Goal: Task Accomplishment & Management: Complete application form

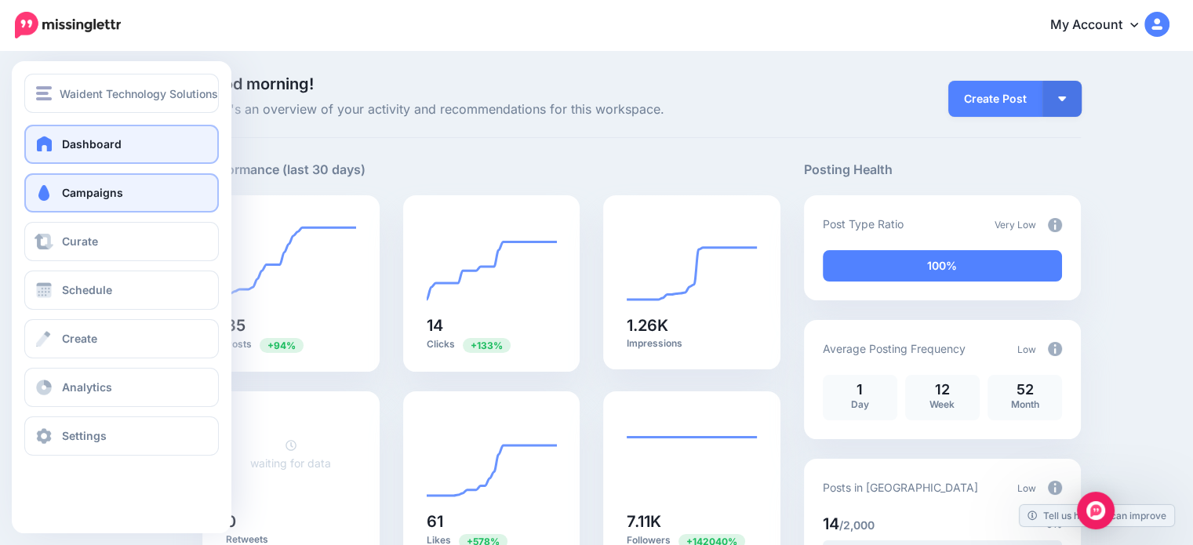
click at [60, 204] on link "Campaigns" at bounding box center [121, 192] width 195 height 39
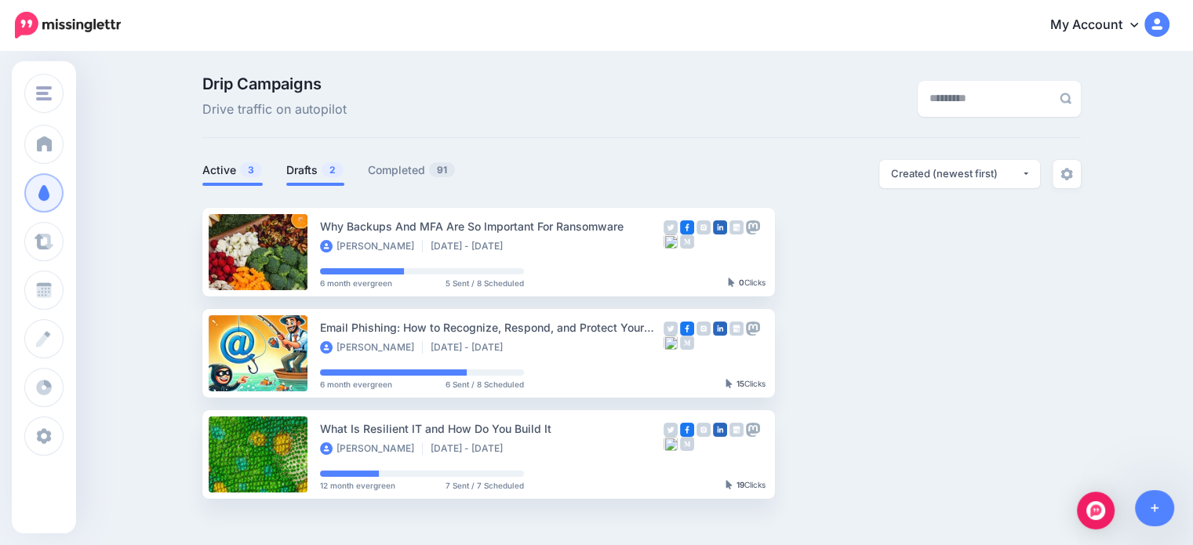
click at [311, 169] on link "Drafts 2" at bounding box center [315, 170] width 58 height 19
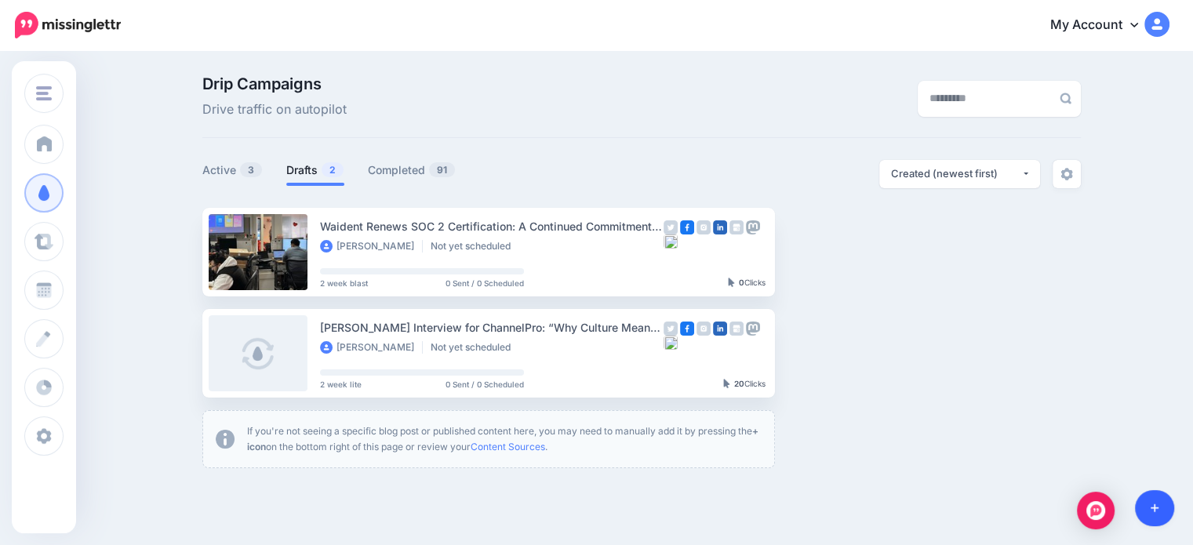
click at [1154, 506] on icon at bounding box center [1155, 508] width 9 height 9
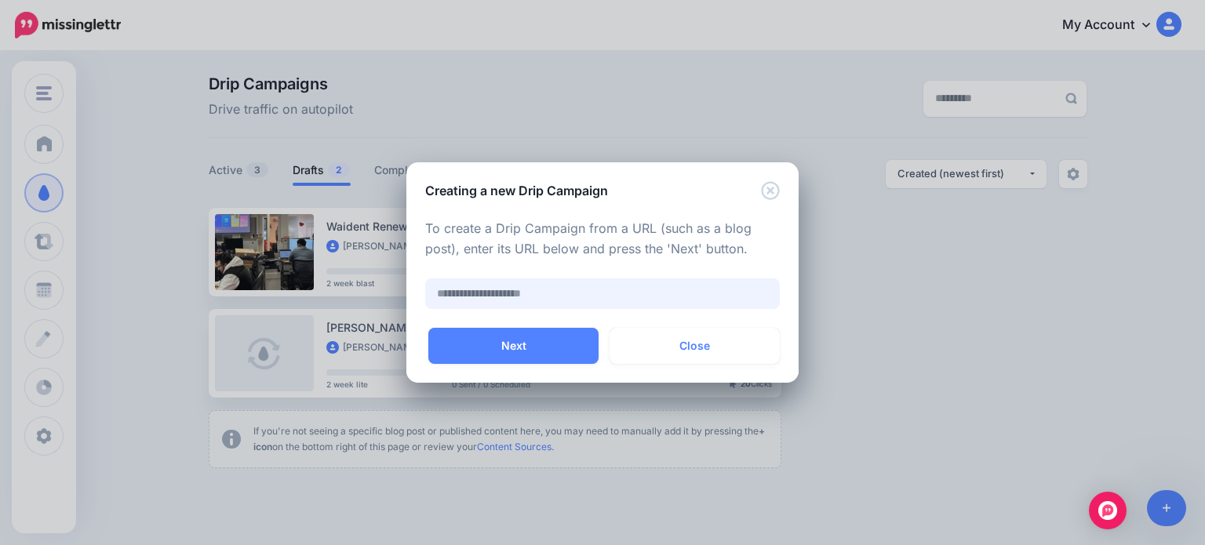
paste input "**********"
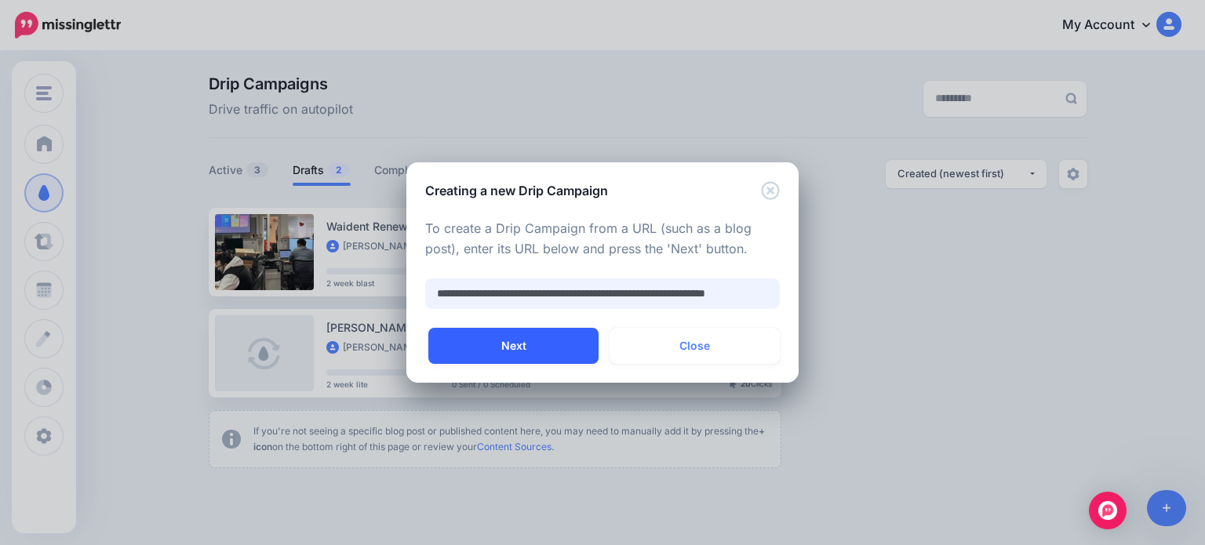
type input "**********"
click at [475, 337] on button "Next" at bounding box center [513, 346] width 170 height 36
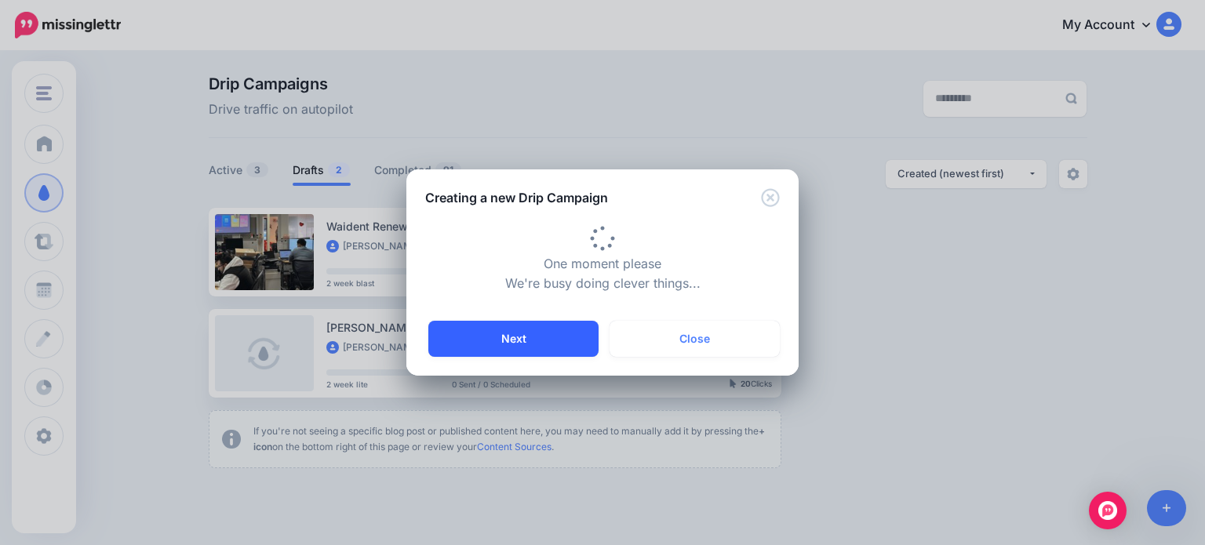
type input "**********"
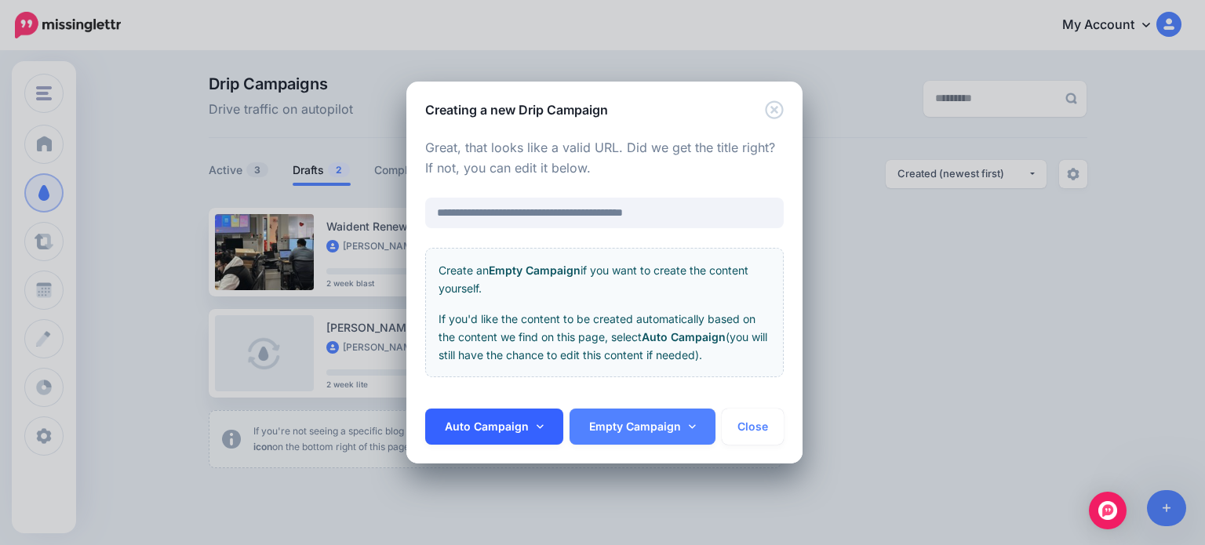
click at [473, 423] on link "Auto Campaign" at bounding box center [494, 427] width 138 height 36
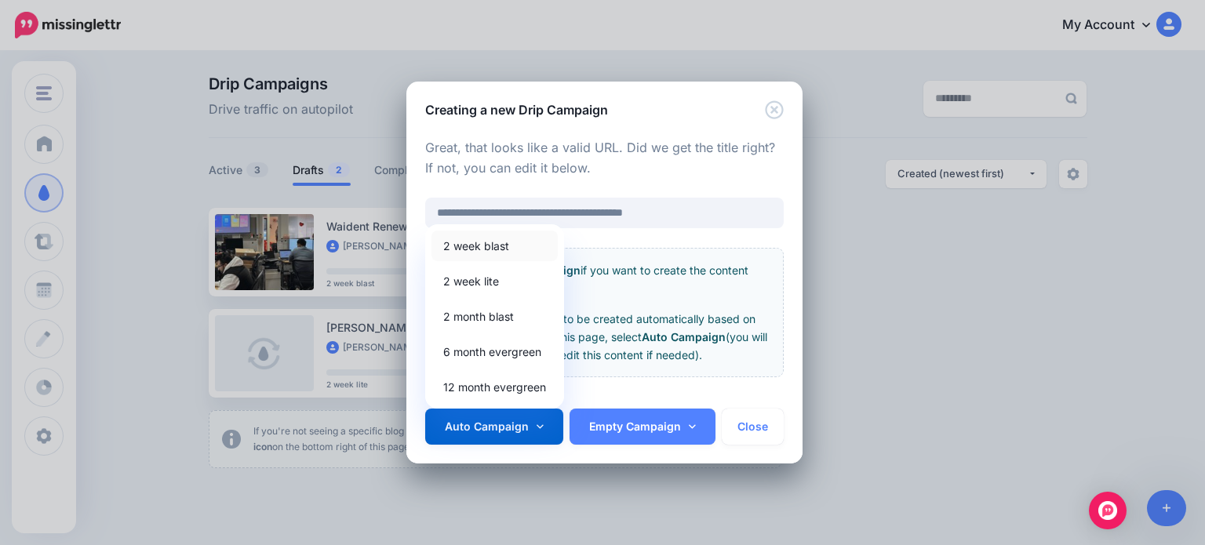
click at [498, 241] on link "2 week blast" at bounding box center [494, 246] width 126 height 31
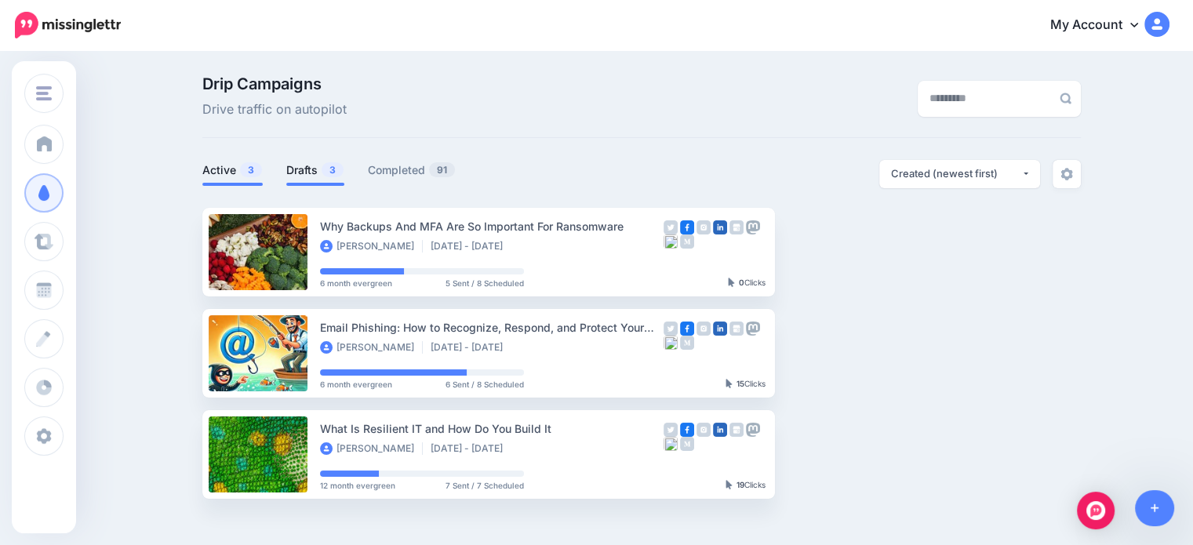
click at [311, 175] on link "Drafts 3" at bounding box center [315, 170] width 58 height 19
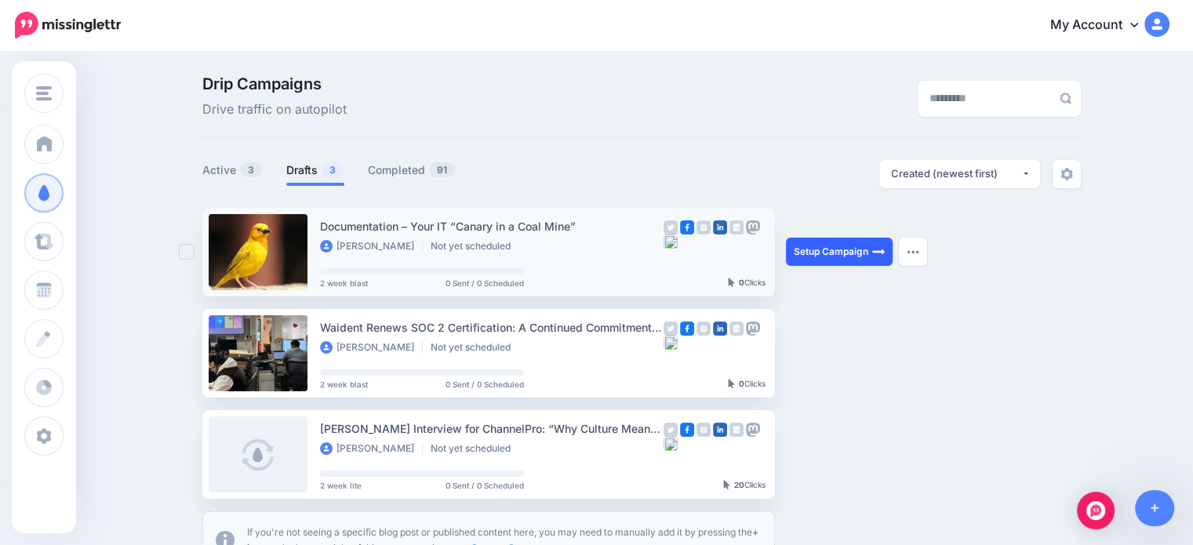
click at [808, 257] on link "Setup Campaign" at bounding box center [839, 252] width 107 height 28
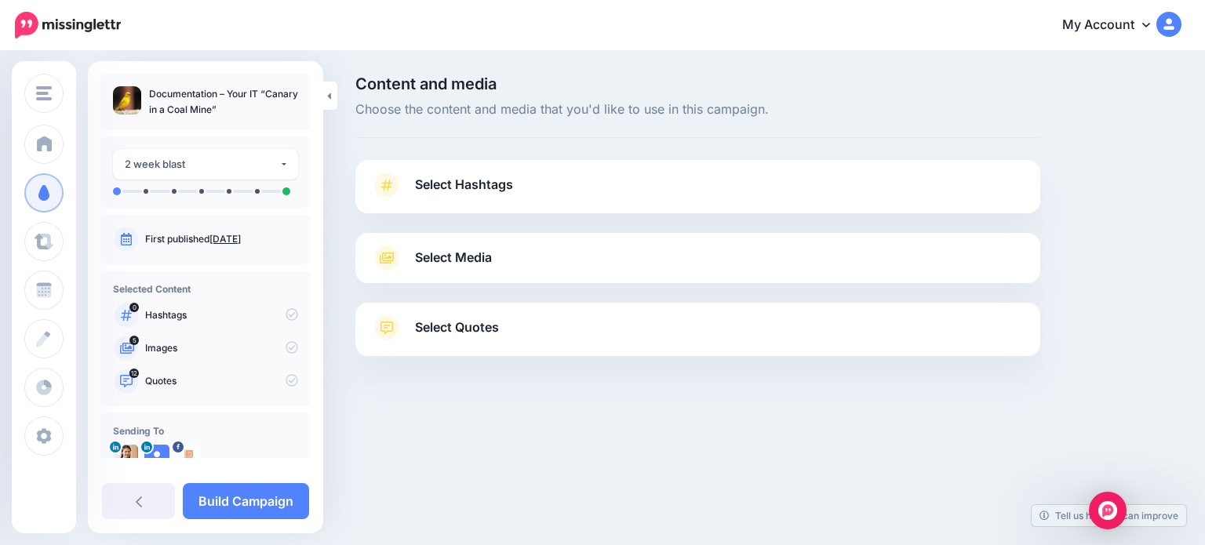
click at [419, 181] on span "Select Hashtags" at bounding box center [464, 184] width 98 height 21
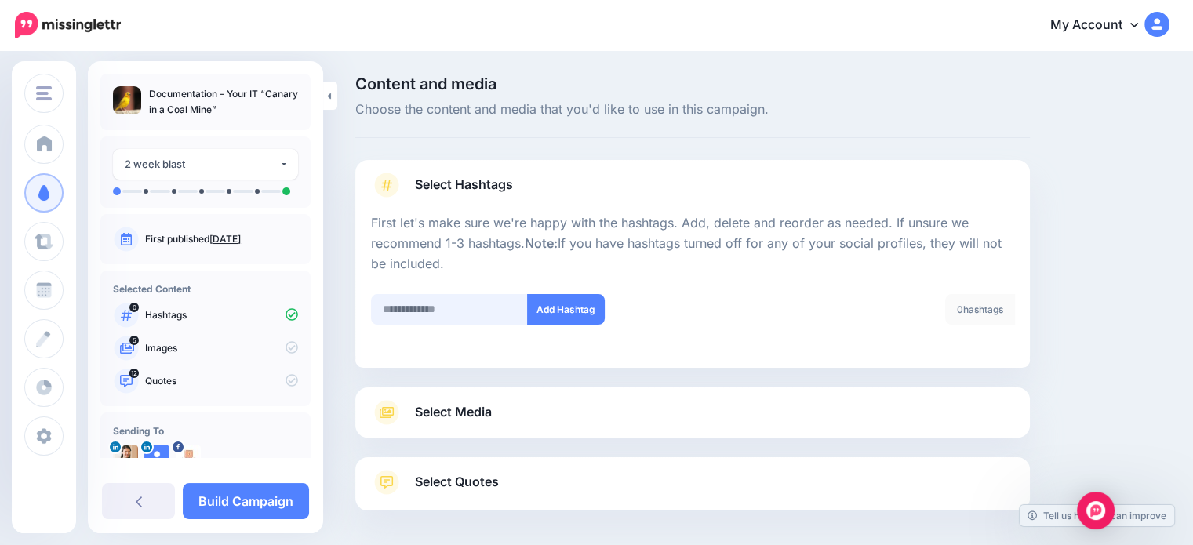
click at [421, 312] on input "text" at bounding box center [449, 309] width 157 height 31
type input "**"
click at [586, 311] on button "Add Hashtag" at bounding box center [566, 309] width 78 height 31
click at [420, 309] on input "text" at bounding box center [449, 309] width 157 height 31
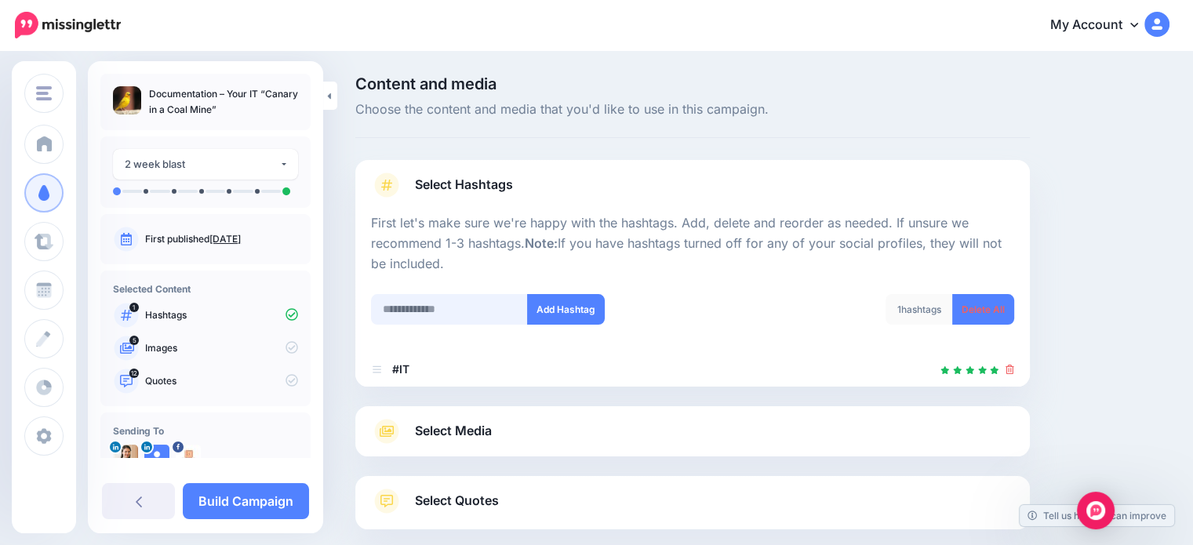
scroll to position [86, 0]
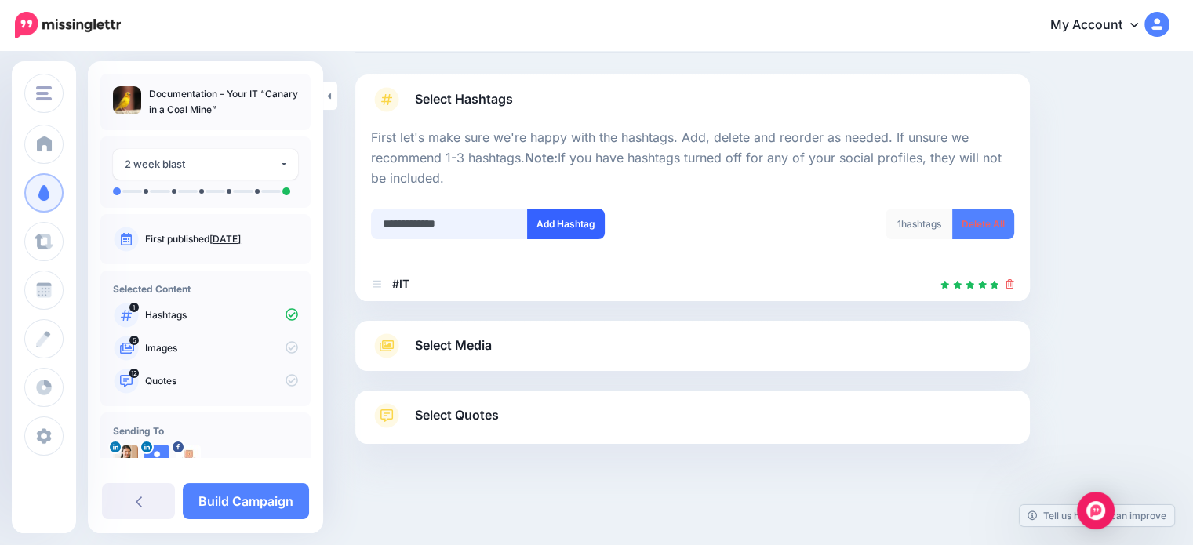
type input "**********"
click at [573, 219] on button "Add Hashtag" at bounding box center [566, 224] width 78 height 31
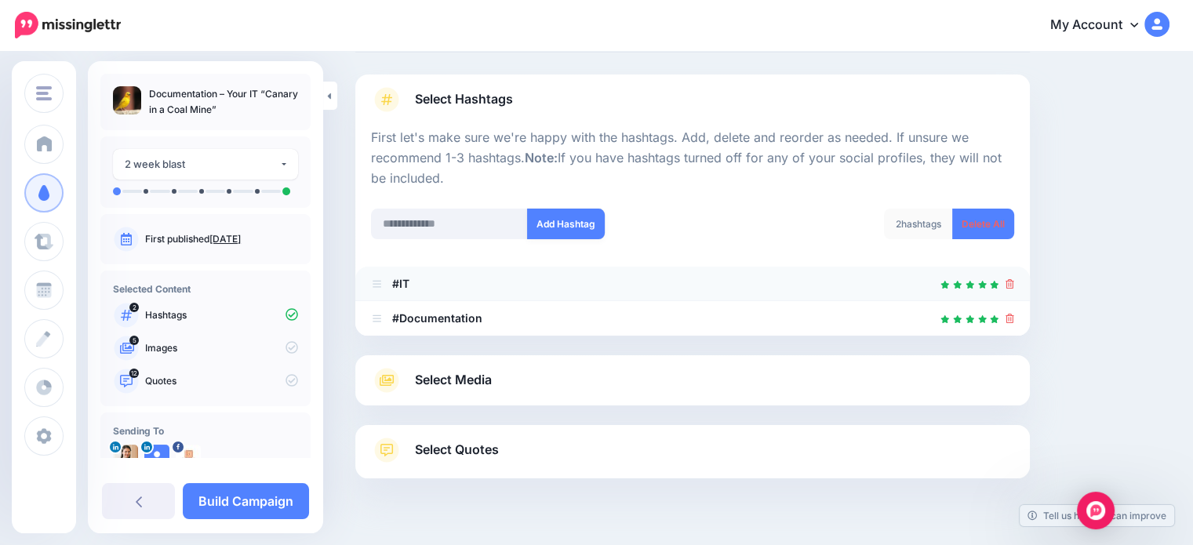
scroll to position [120, 0]
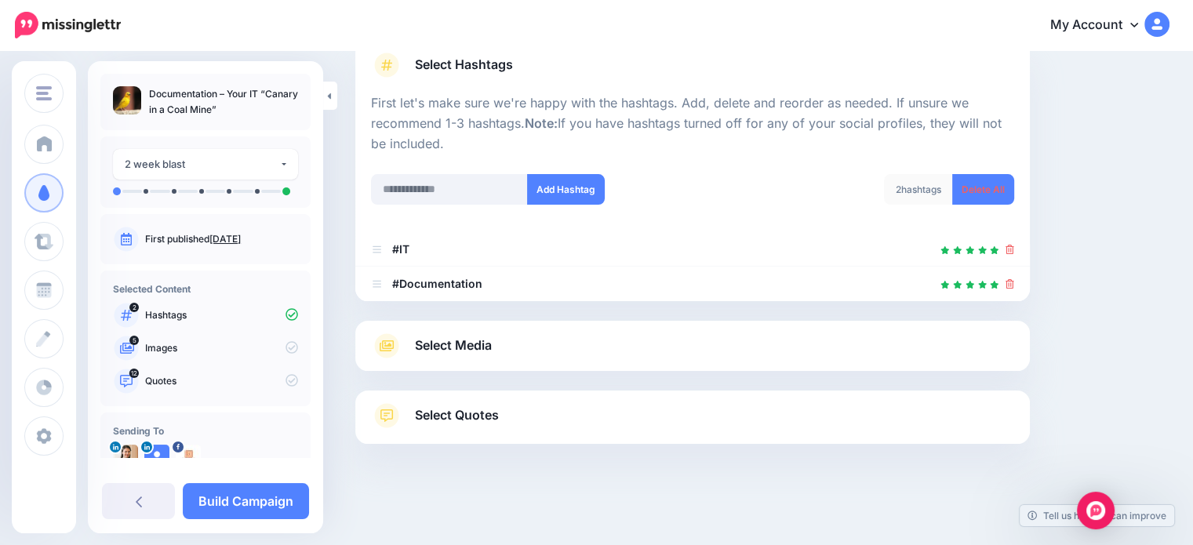
click at [450, 347] on span "Select Media" at bounding box center [453, 345] width 77 height 21
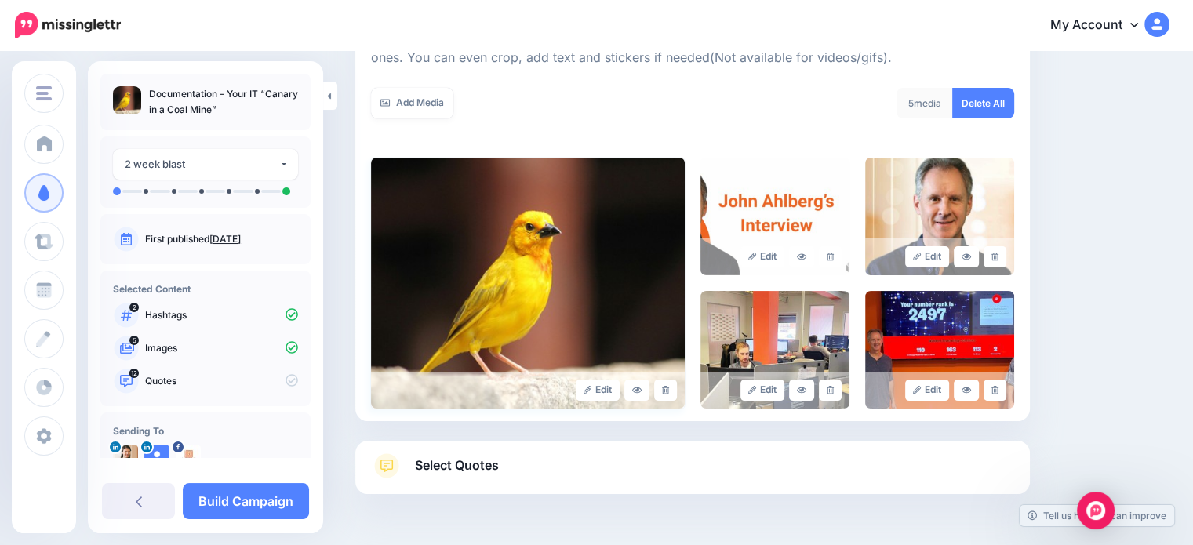
scroll to position [277, 0]
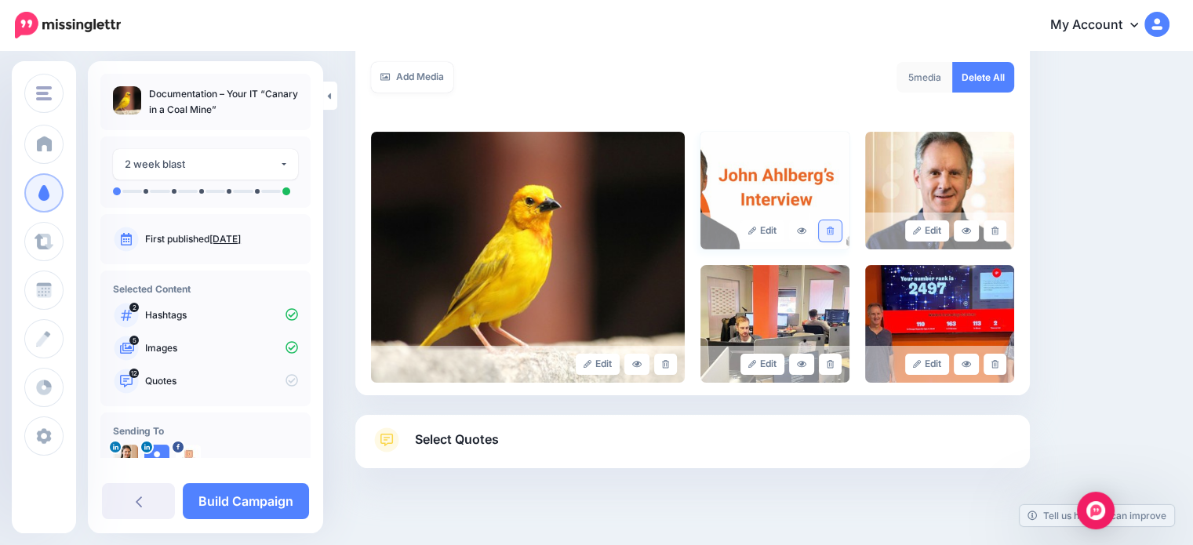
click at [834, 227] on icon at bounding box center [830, 231] width 7 height 9
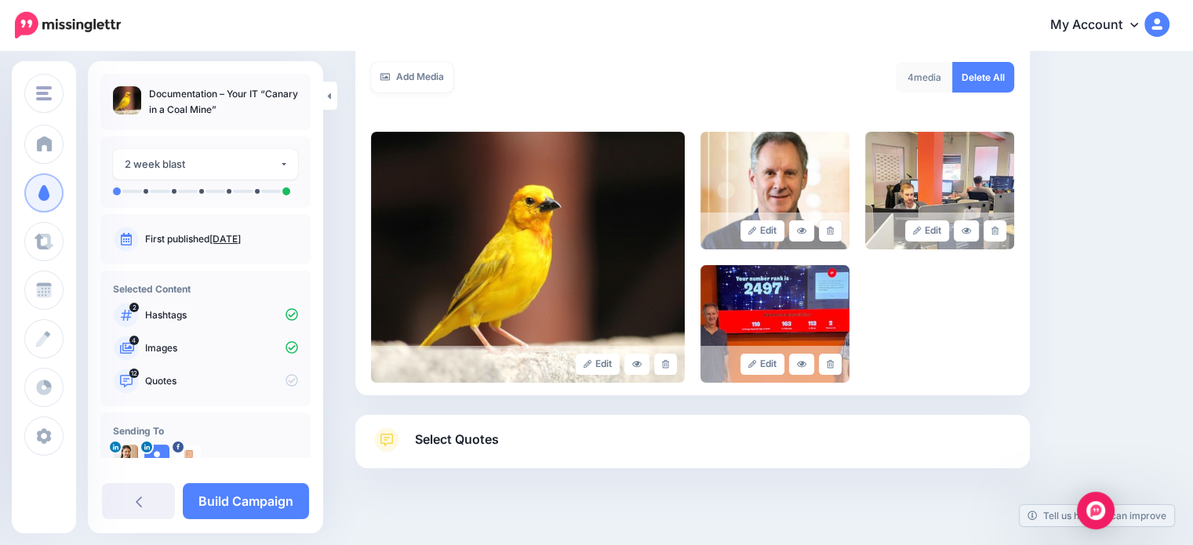
click at [834, 227] on icon at bounding box center [830, 231] width 7 height 9
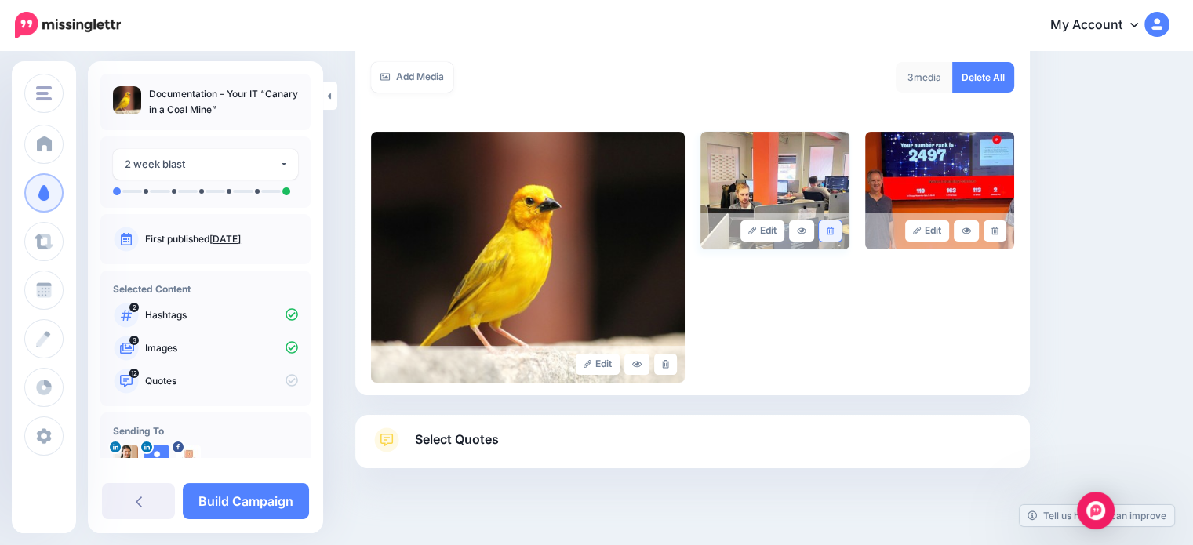
click at [834, 227] on icon at bounding box center [830, 231] width 7 height 9
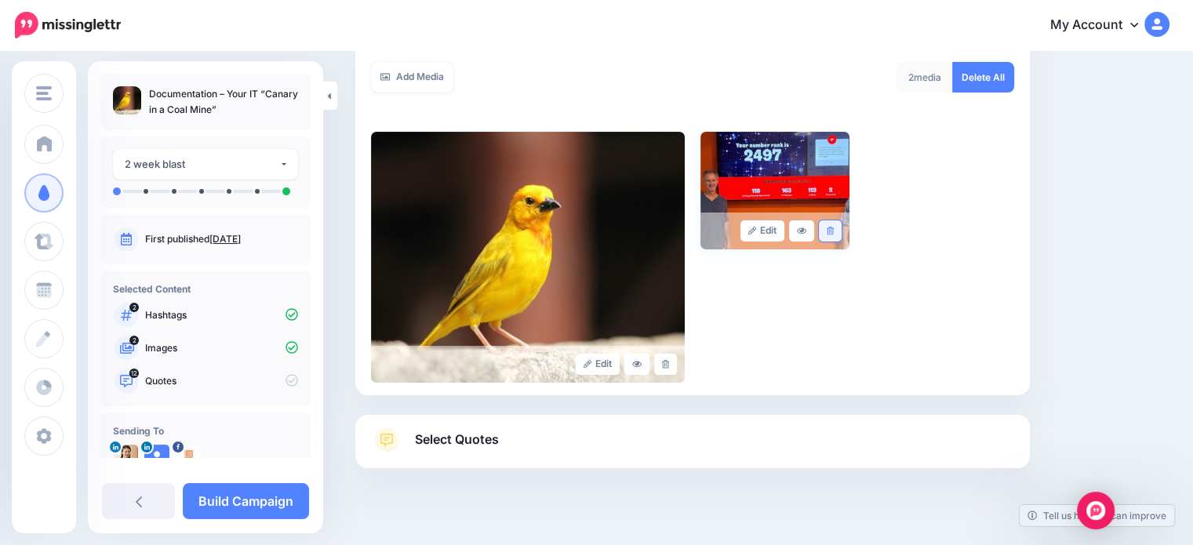
click at [834, 231] on icon at bounding box center [830, 231] width 7 height 9
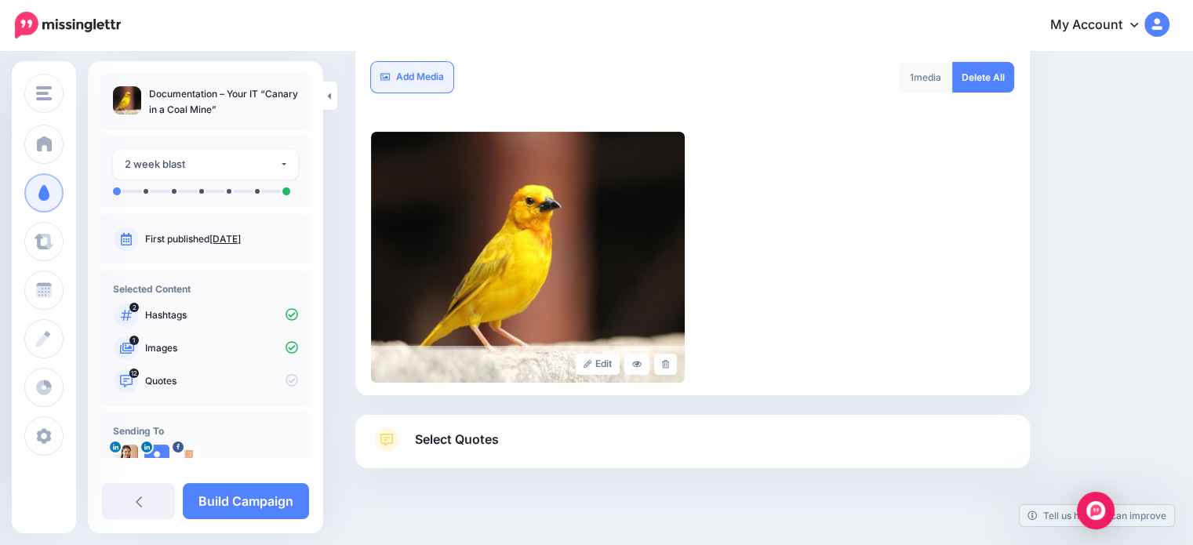
click at [414, 82] on link "Add Media" at bounding box center [412, 77] width 82 height 31
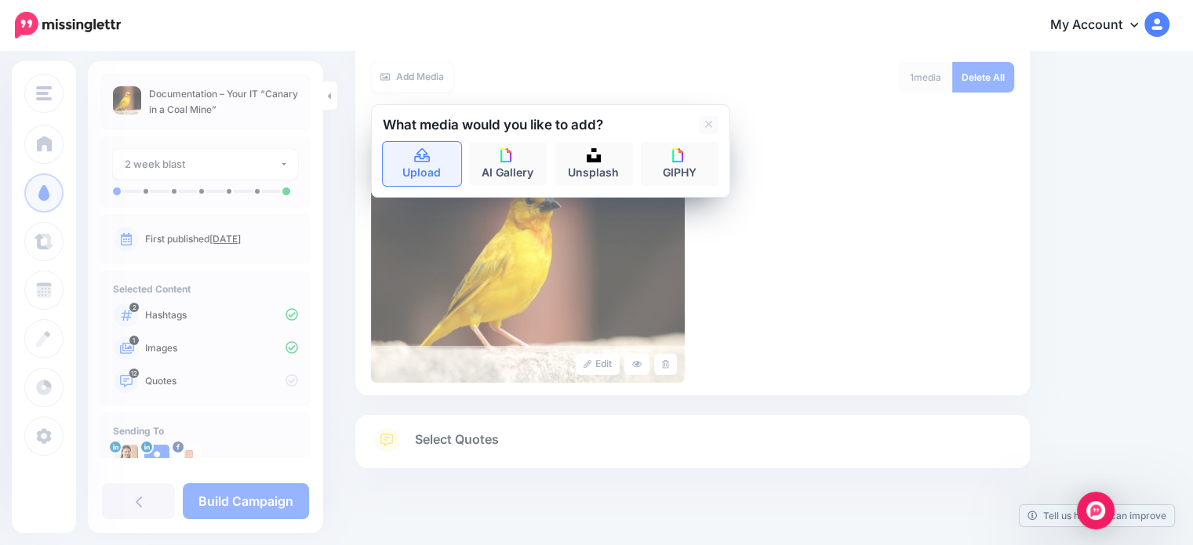
click at [406, 158] on link "Upload" at bounding box center [422, 164] width 78 height 44
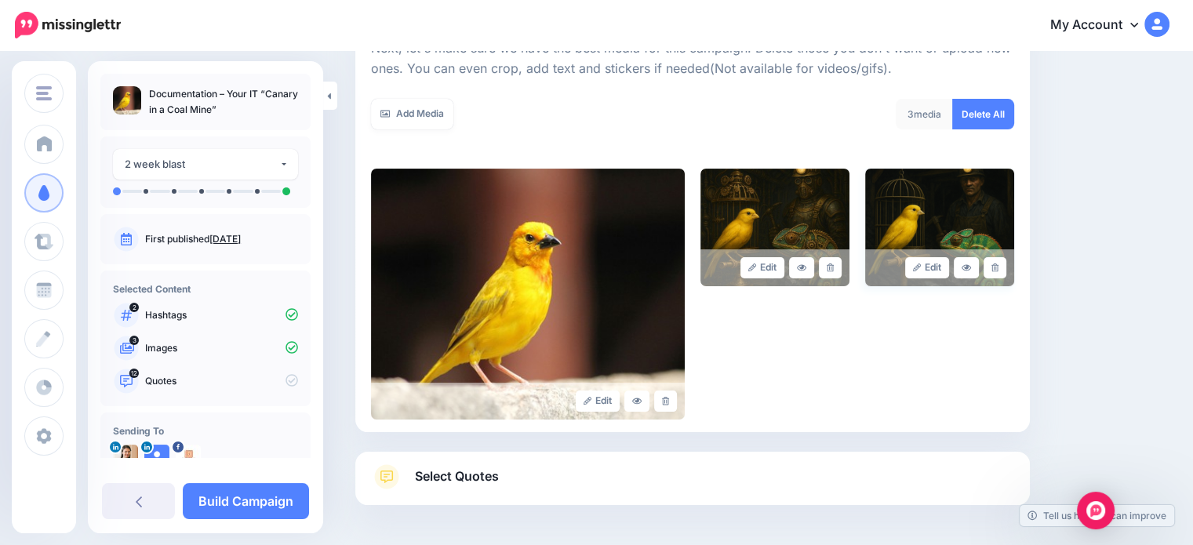
scroll to position [144, 0]
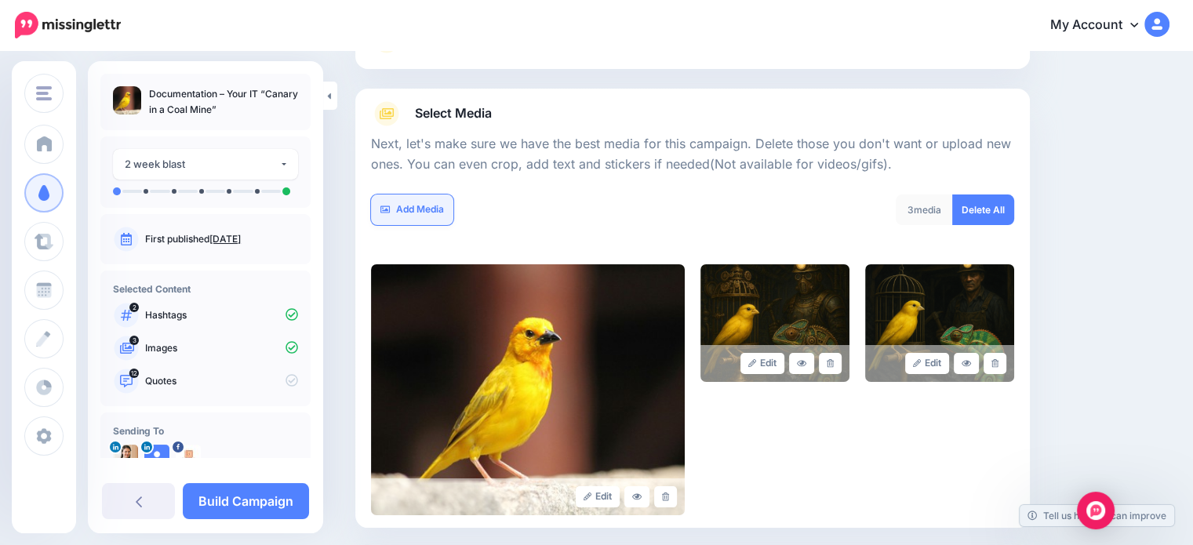
click at [402, 213] on link "Add Media" at bounding box center [412, 210] width 82 height 31
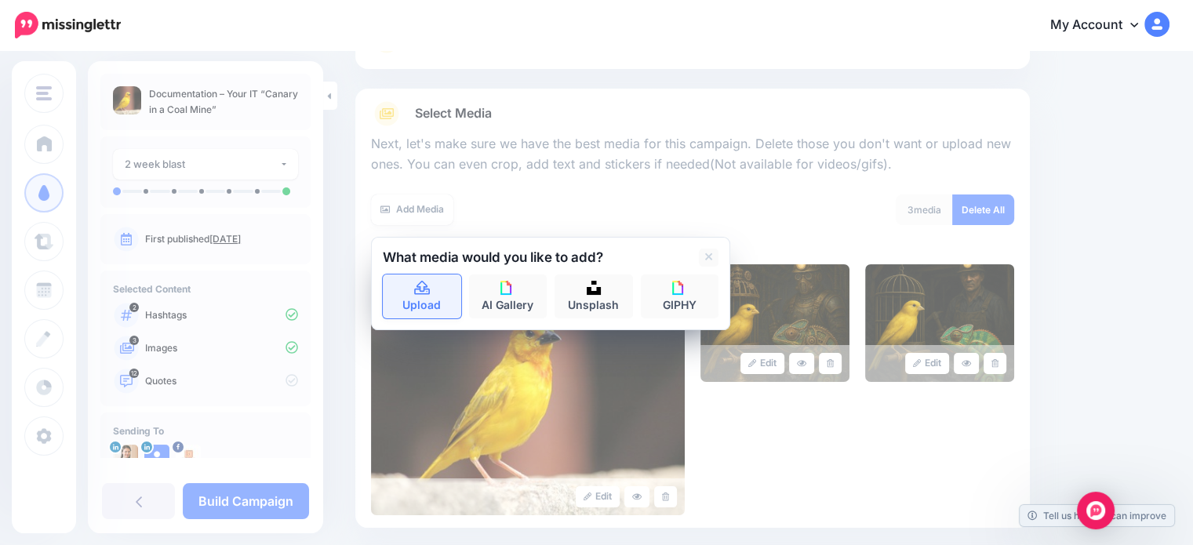
click at [414, 304] on link "Upload" at bounding box center [422, 297] width 78 height 44
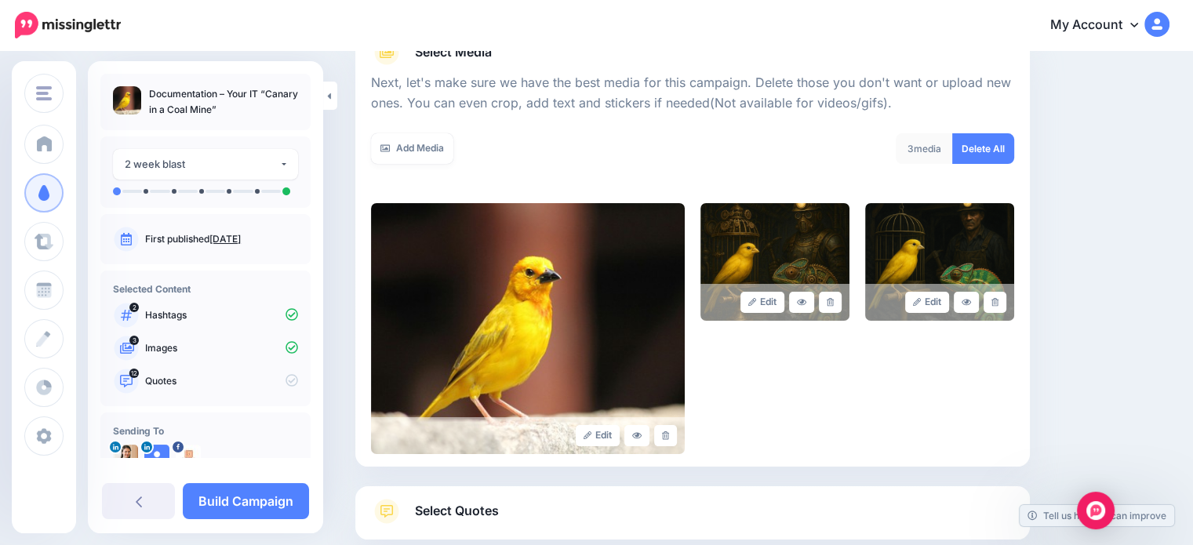
scroll to position [66, 0]
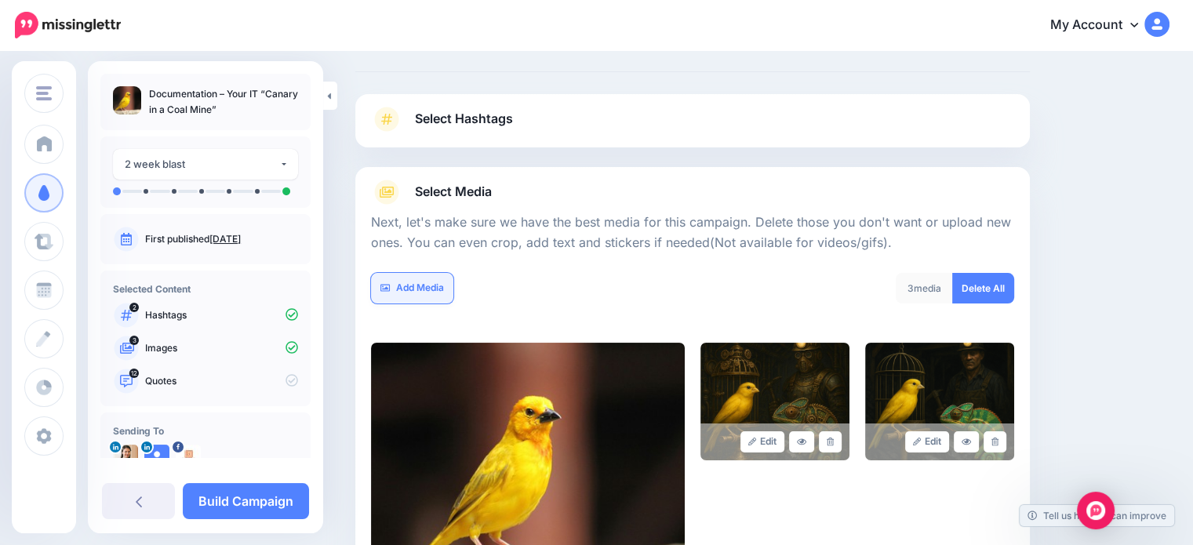
click at [398, 285] on link "Add Media" at bounding box center [412, 288] width 82 height 31
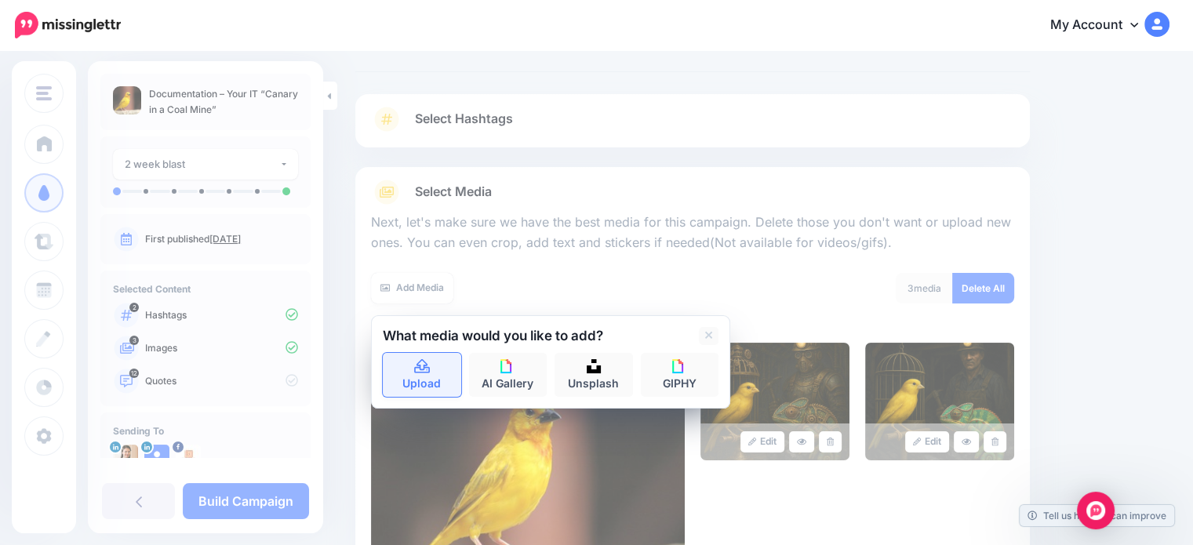
click at [420, 373] on link "Upload" at bounding box center [422, 375] width 78 height 44
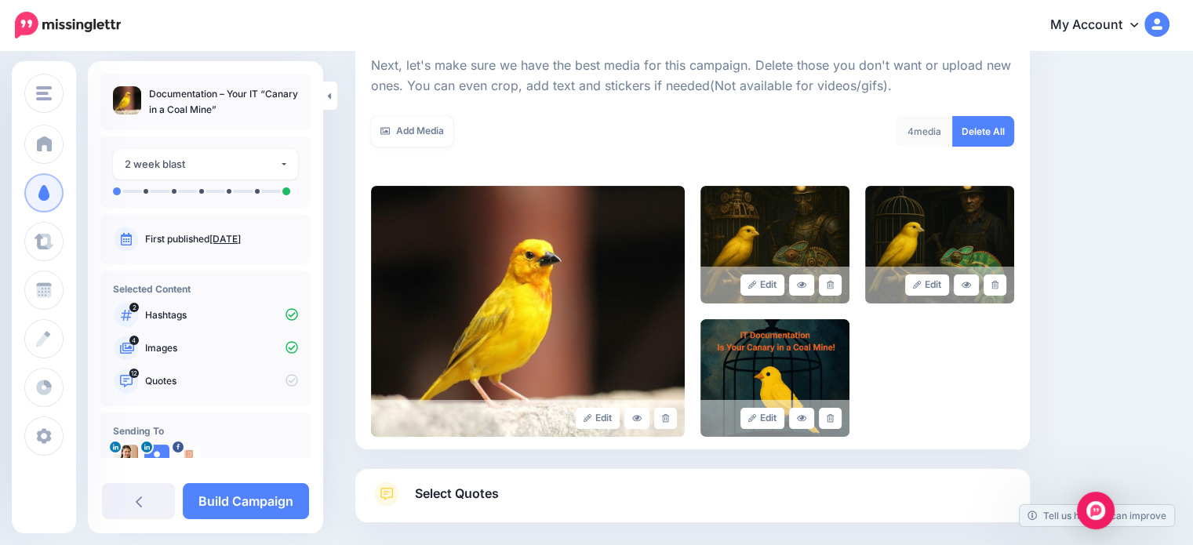
scroll to position [301, 0]
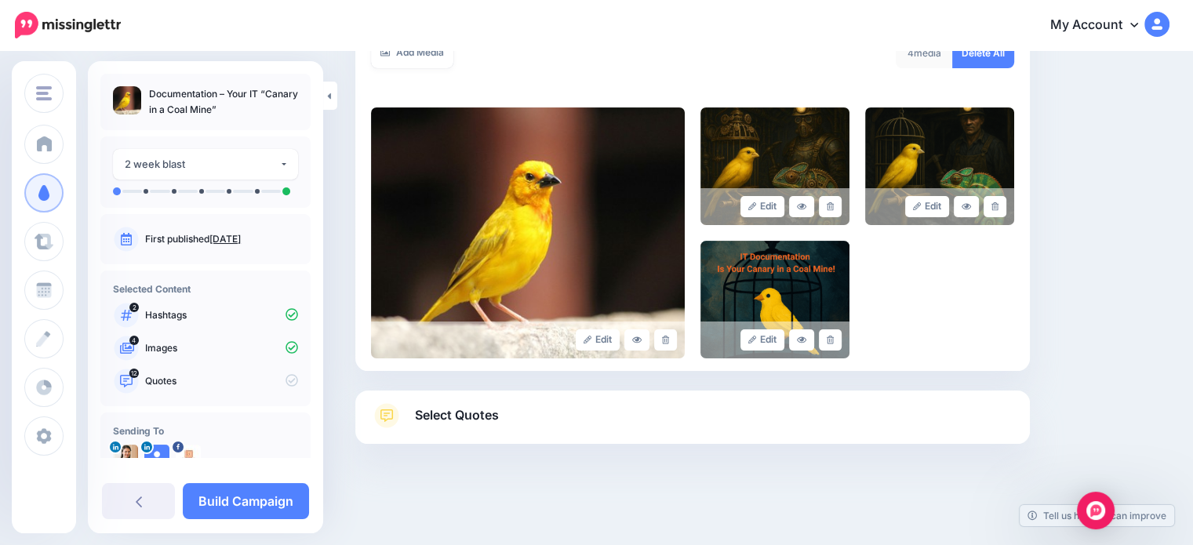
click at [430, 417] on span "Select Quotes" at bounding box center [457, 415] width 84 height 21
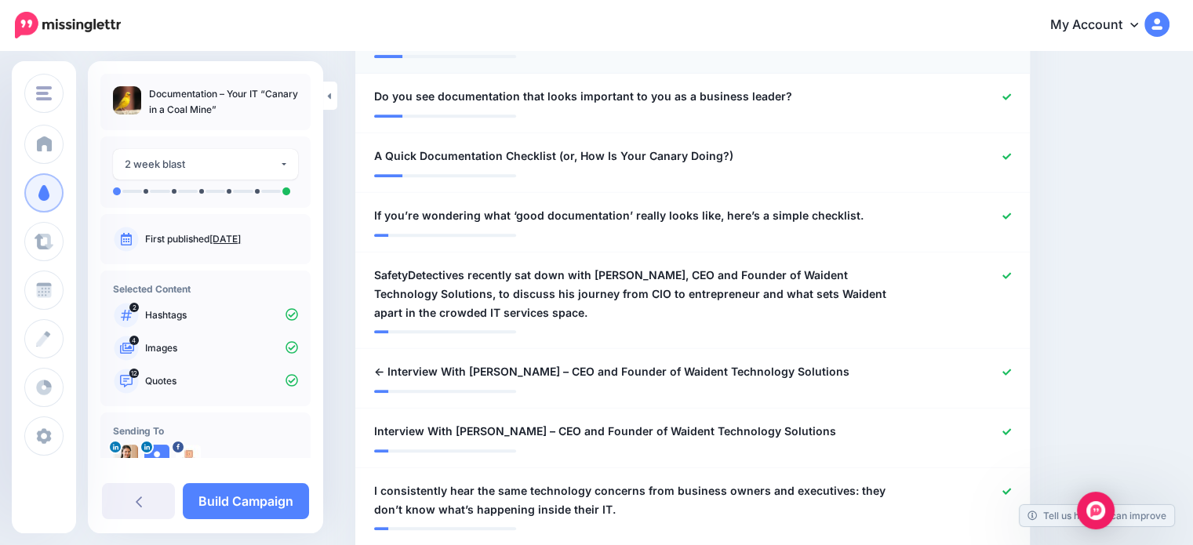
scroll to position [693, 0]
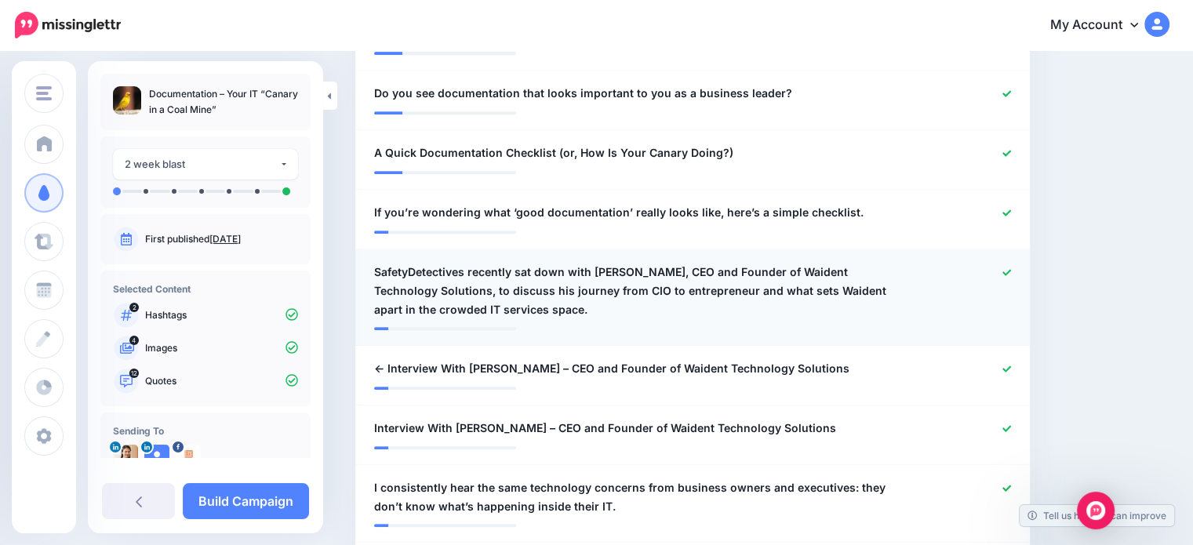
click at [1011, 270] on icon at bounding box center [1006, 272] width 9 height 9
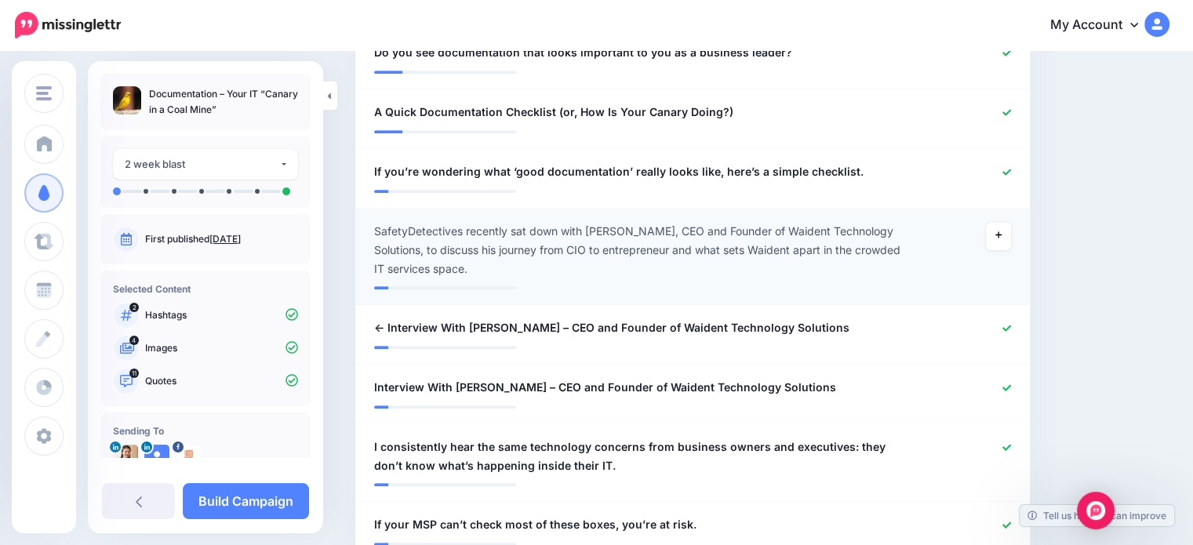
scroll to position [771, 0]
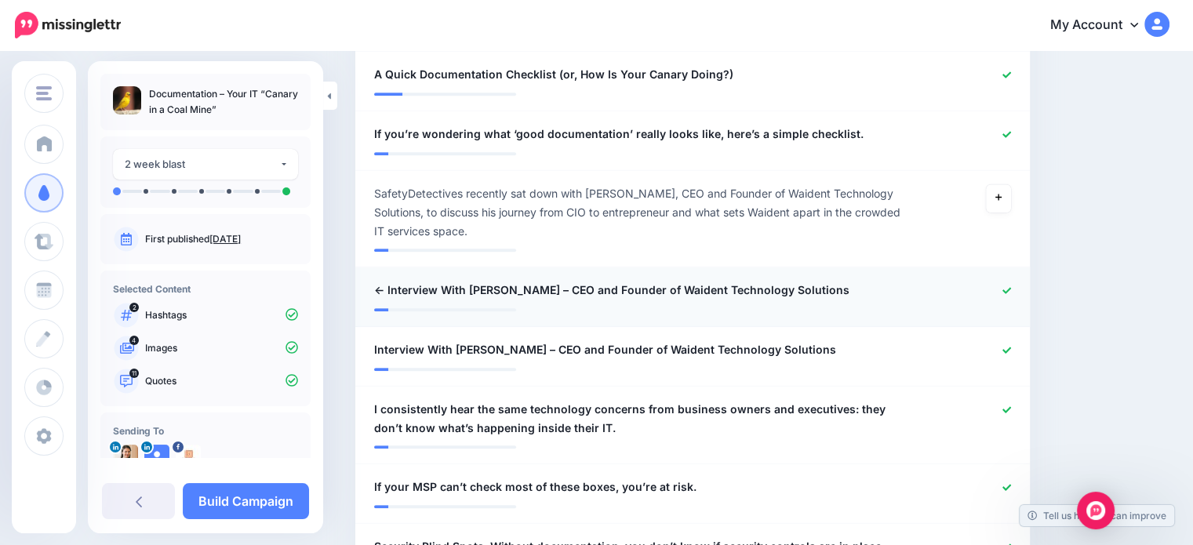
click at [1010, 292] on div at bounding box center [968, 291] width 110 height 20
click at [1011, 351] on icon at bounding box center [1006, 350] width 9 height 6
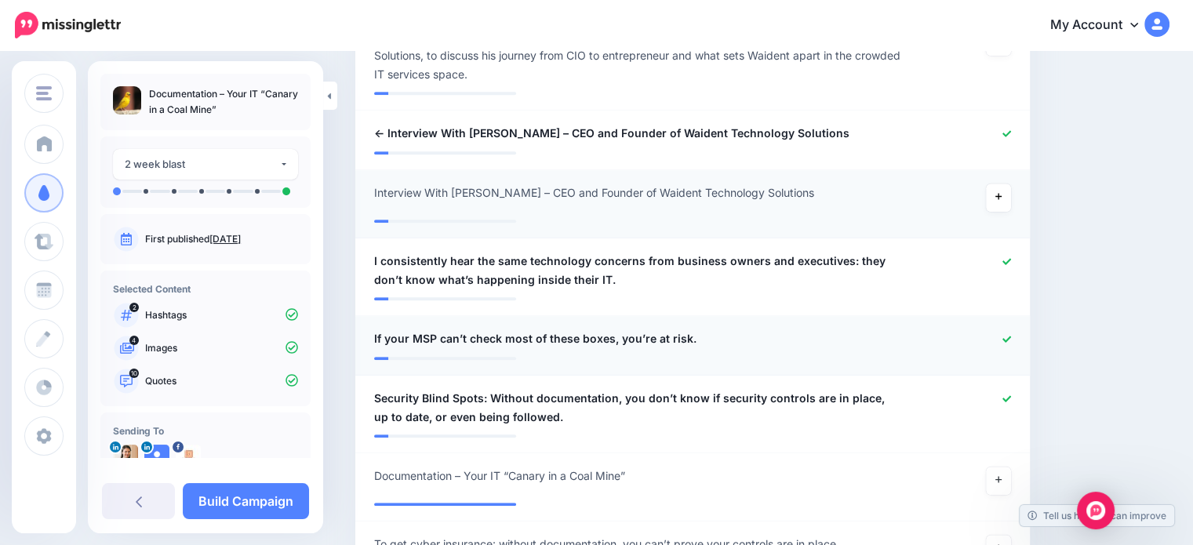
scroll to position [1006, 0]
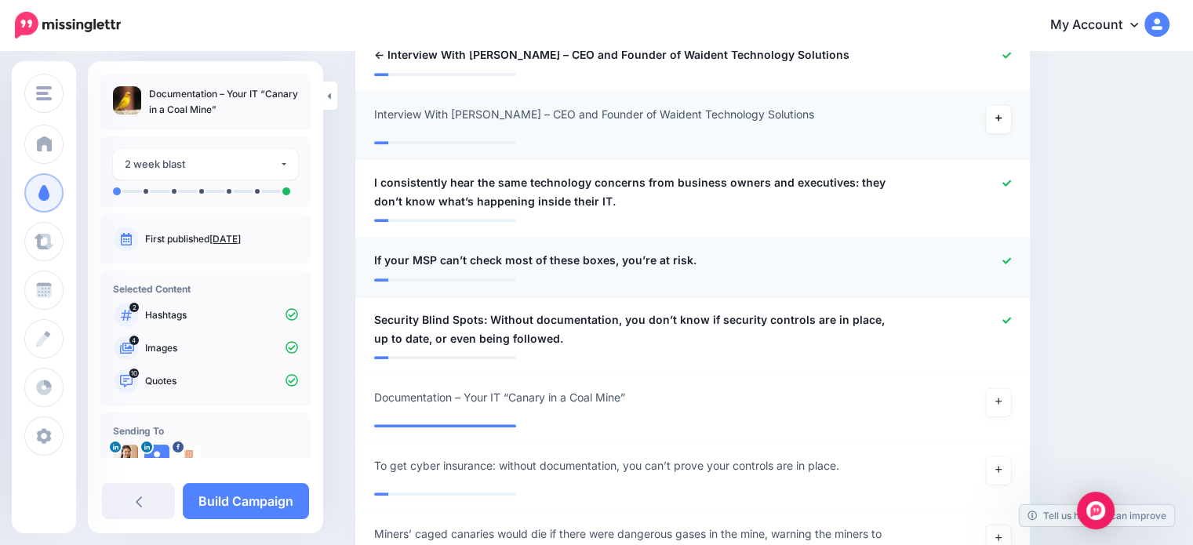
click at [1011, 258] on icon at bounding box center [1006, 260] width 9 height 6
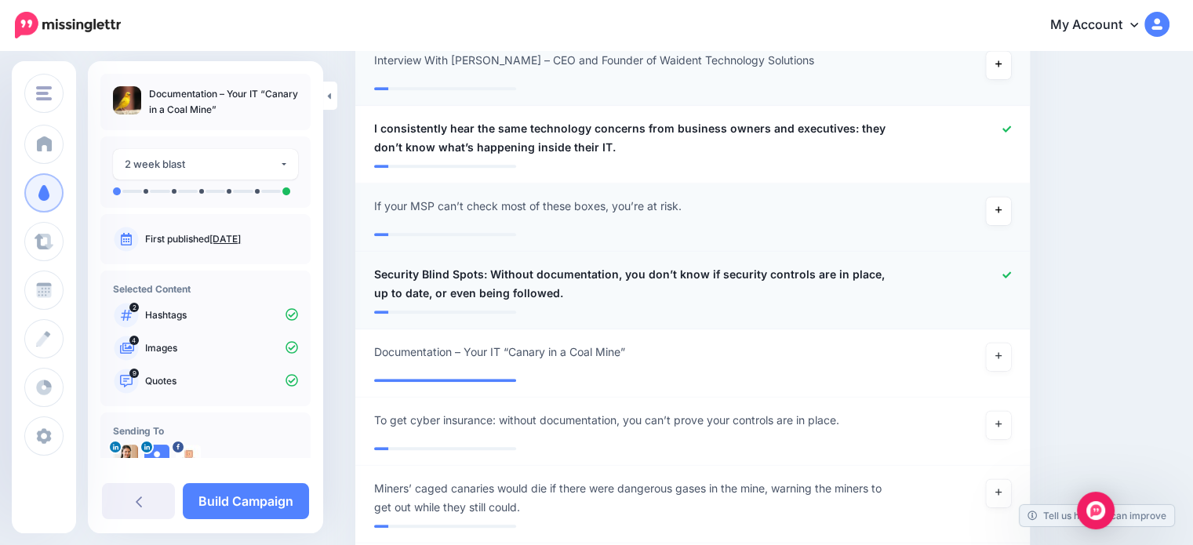
scroll to position [1085, 0]
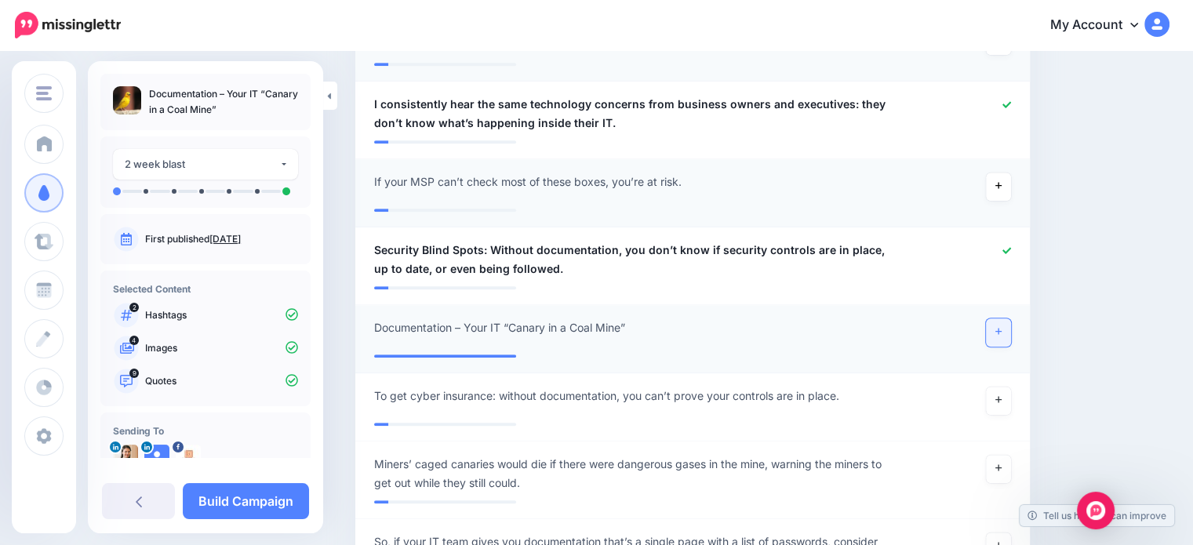
click at [1001, 329] on link at bounding box center [998, 332] width 25 height 28
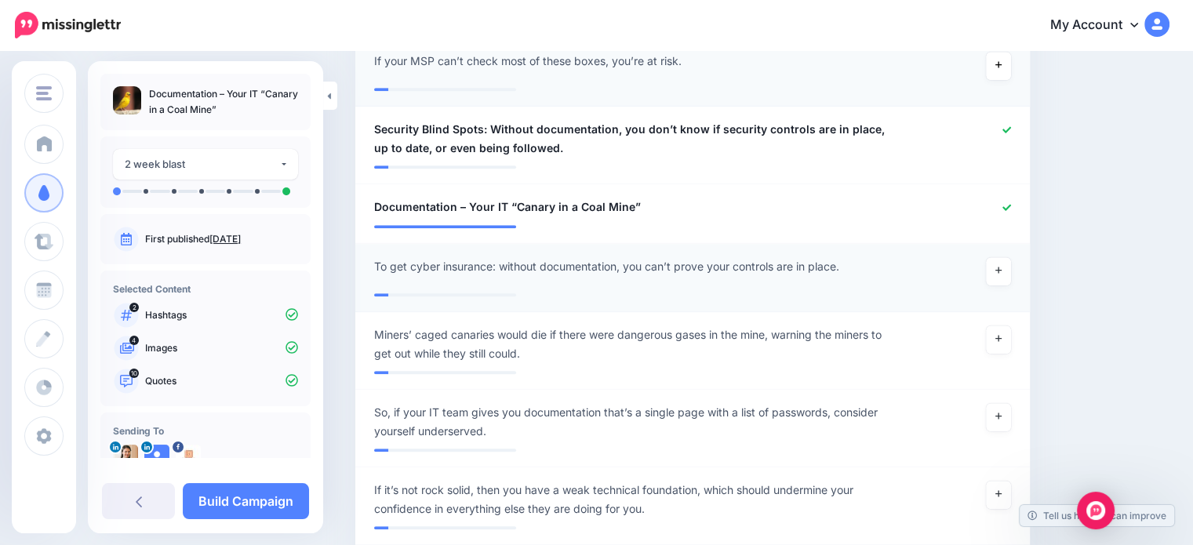
scroll to position [1242, 0]
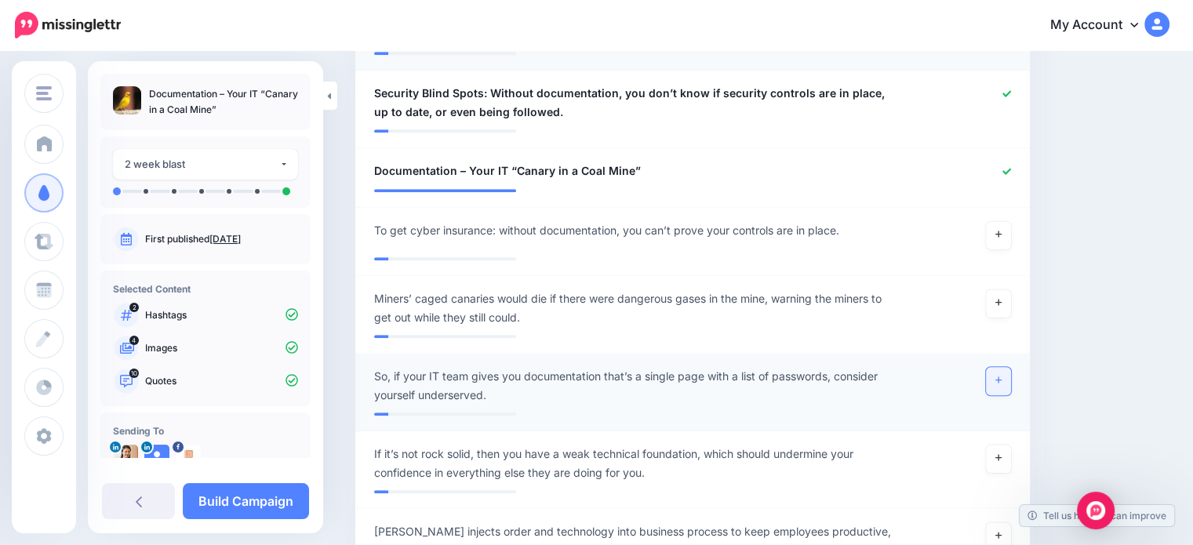
click at [1011, 382] on link at bounding box center [998, 381] width 25 height 28
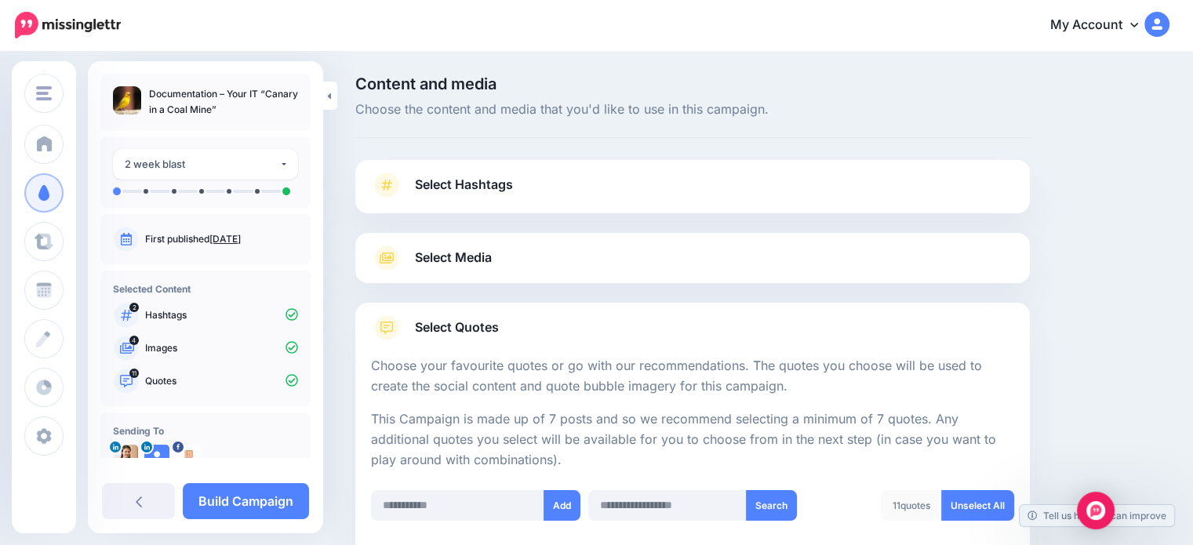
scroll to position [38, 0]
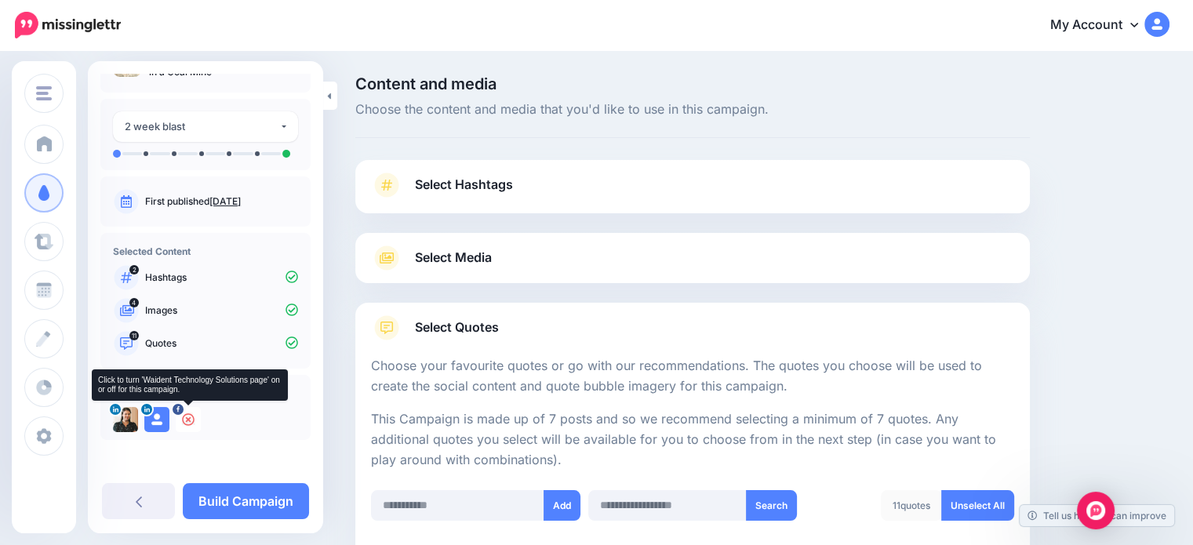
click at [184, 416] on icon at bounding box center [188, 419] width 13 height 13
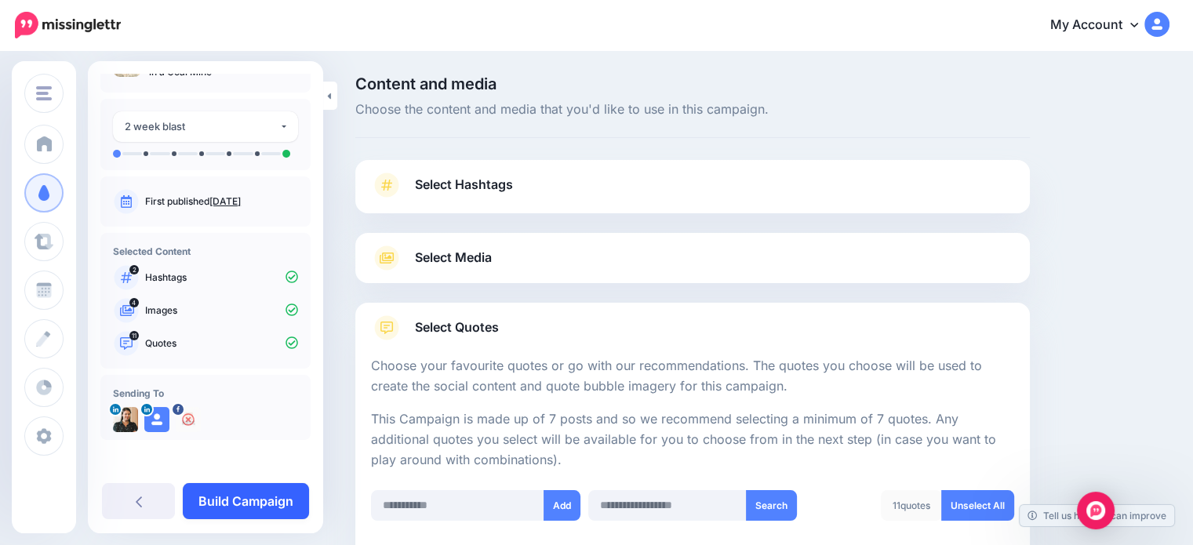
click at [259, 504] on link "Build Campaign" at bounding box center [246, 501] width 126 height 36
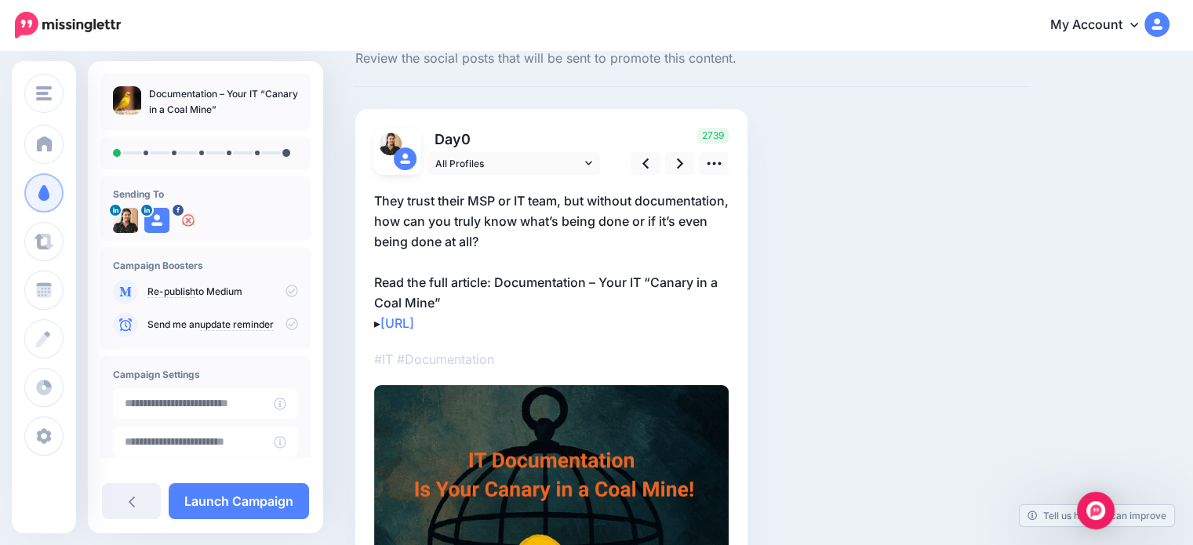
scroll to position [78, 0]
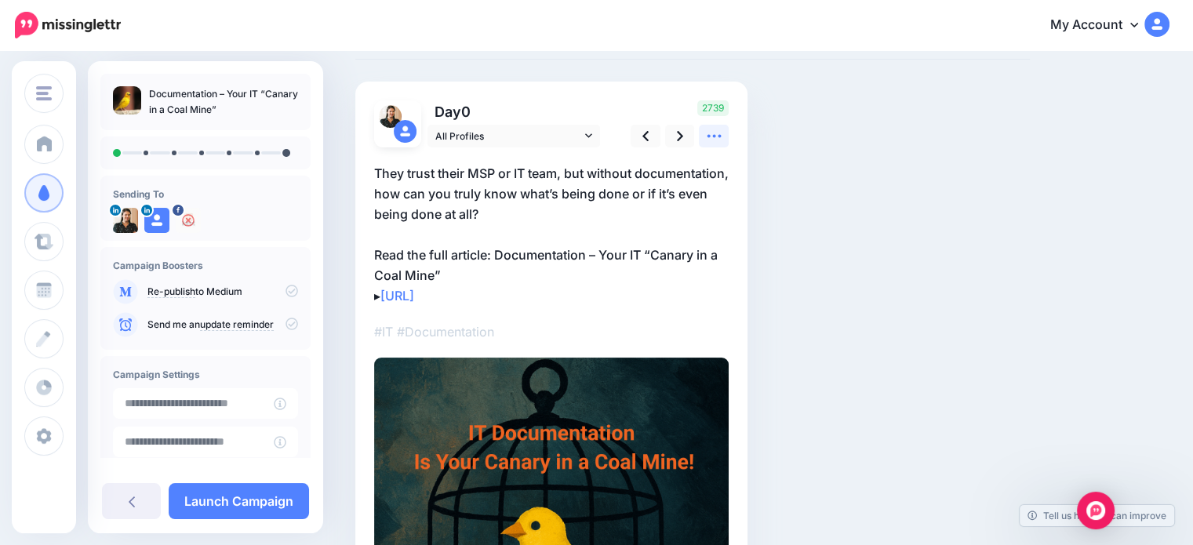
click at [709, 144] on icon at bounding box center [714, 136] width 16 height 16
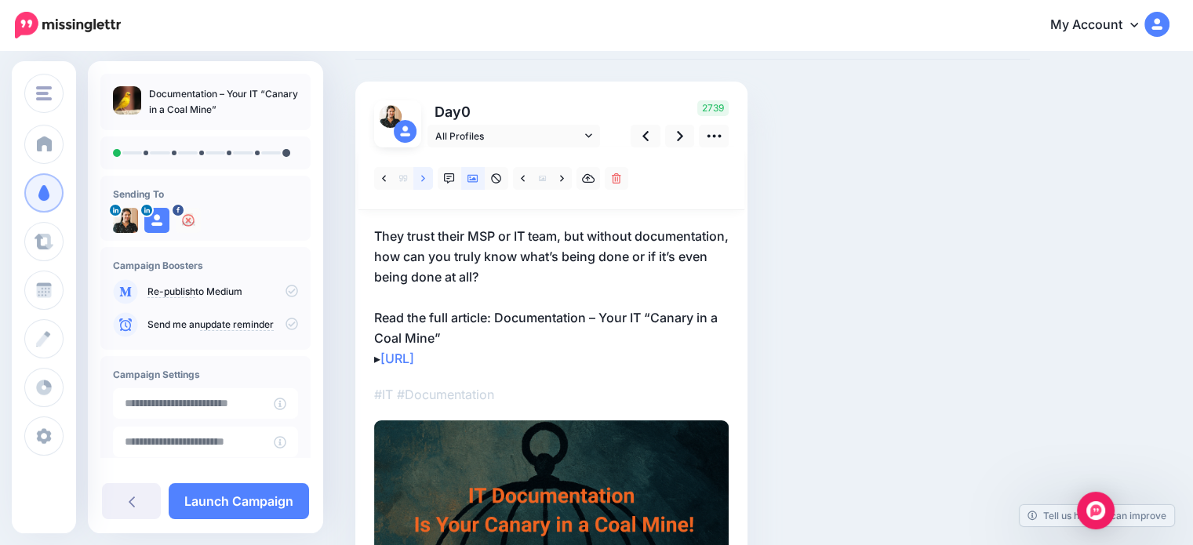
click at [424, 175] on icon at bounding box center [423, 178] width 4 height 11
click at [421, 184] on icon at bounding box center [423, 178] width 4 height 11
click at [473, 252] on p "Lost Trust: If your MSP or IT team can’t show you documentation, how do you kno…" at bounding box center [551, 297] width 355 height 143
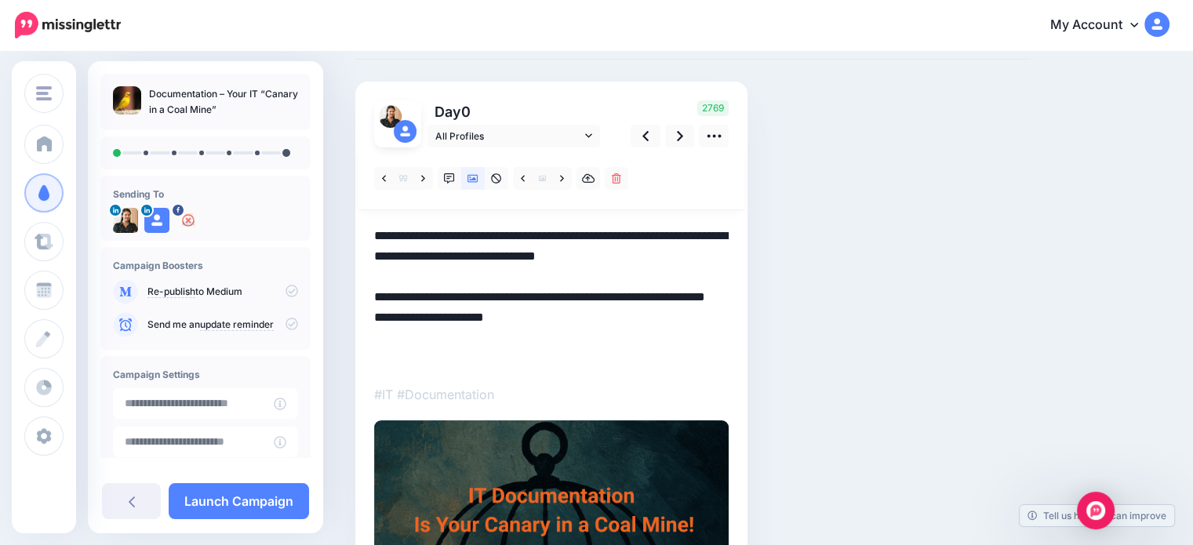
scroll to position [0, 0]
drag, startPoint x: 437, startPoint y: 238, endPoint x: 357, endPoint y: 227, distance: 80.7
click at [348, 234] on div "Social Posts Review the social posts that will be sent to promote this content.…" at bounding box center [693, 419] width 698 height 843
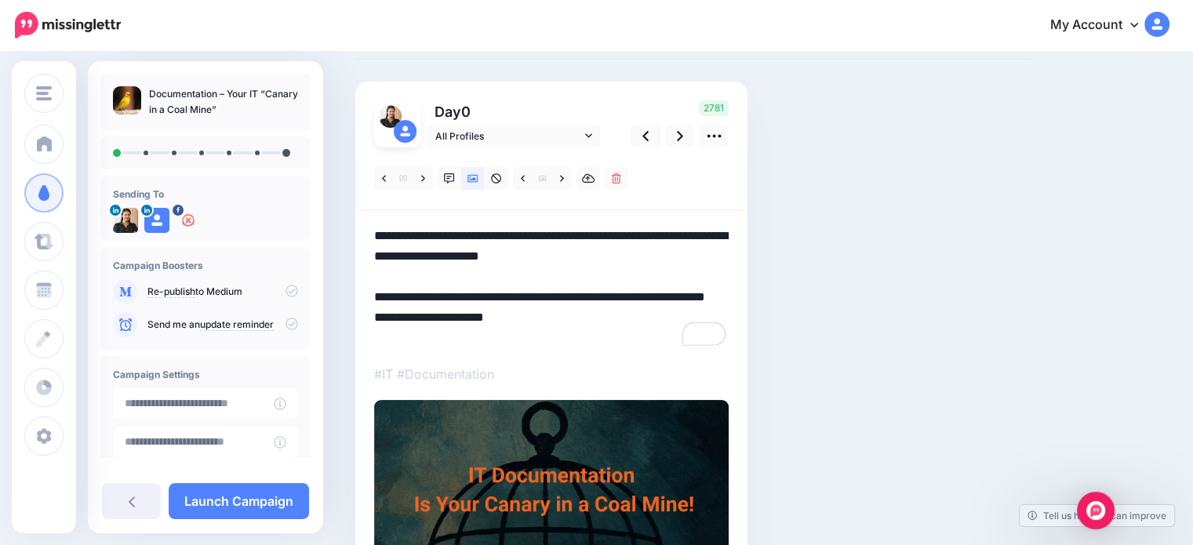
click at [511, 266] on textarea "**********" at bounding box center [551, 287] width 355 height 122
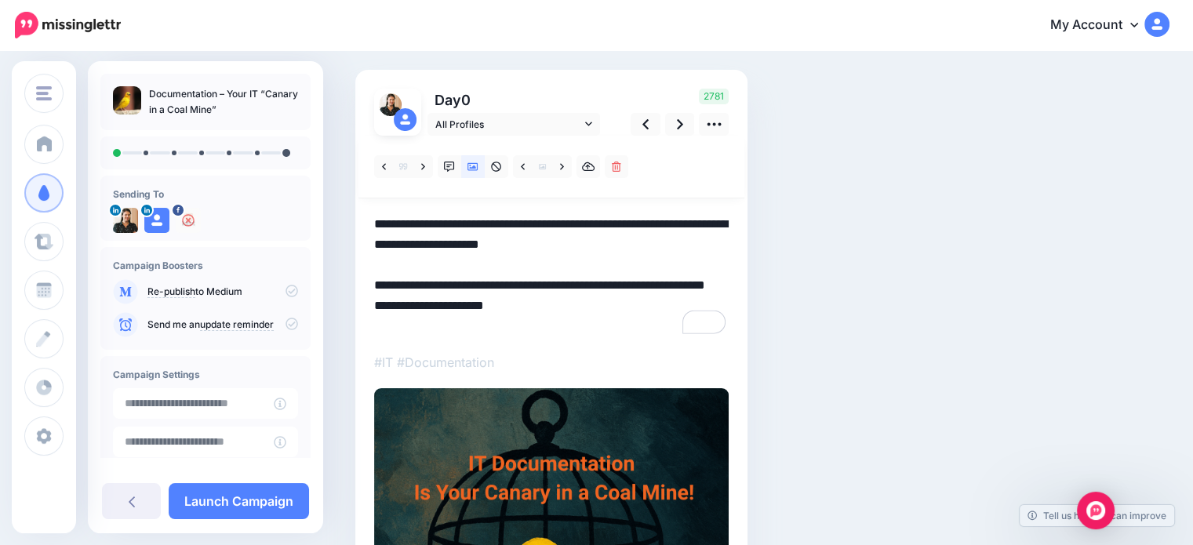
scroll to position [63, 0]
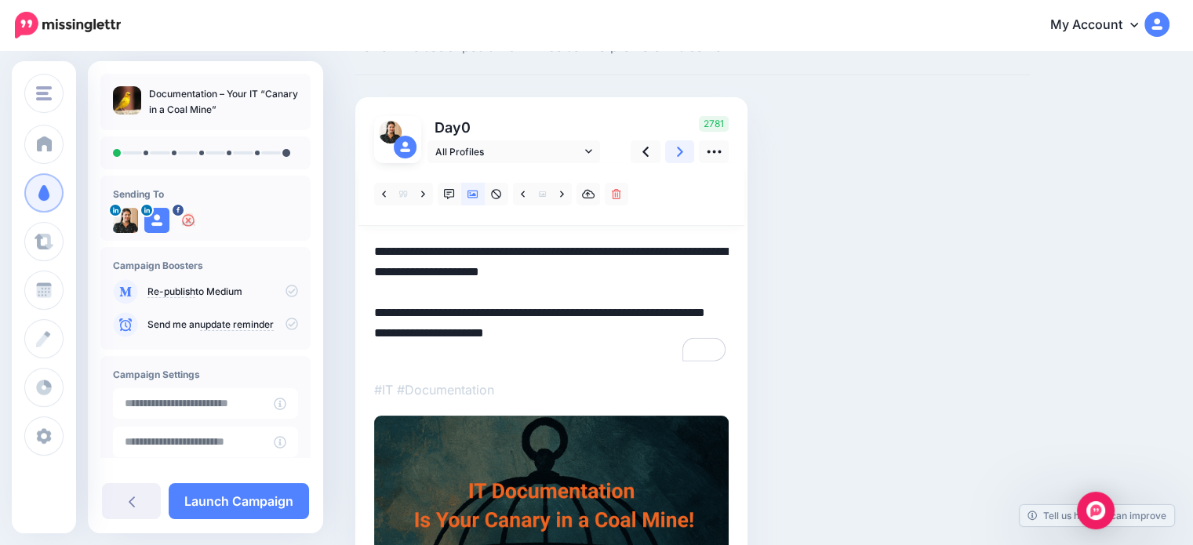
click at [677, 150] on icon at bounding box center [680, 152] width 6 height 16
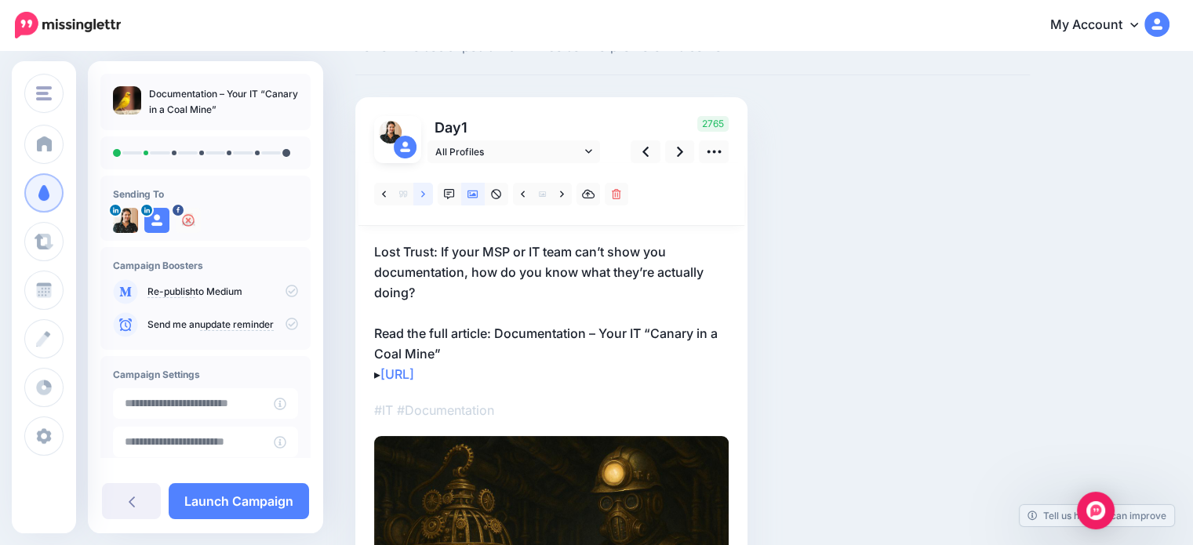
click at [425, 187] on link at bounding box center [423, 194] width 20 height 23
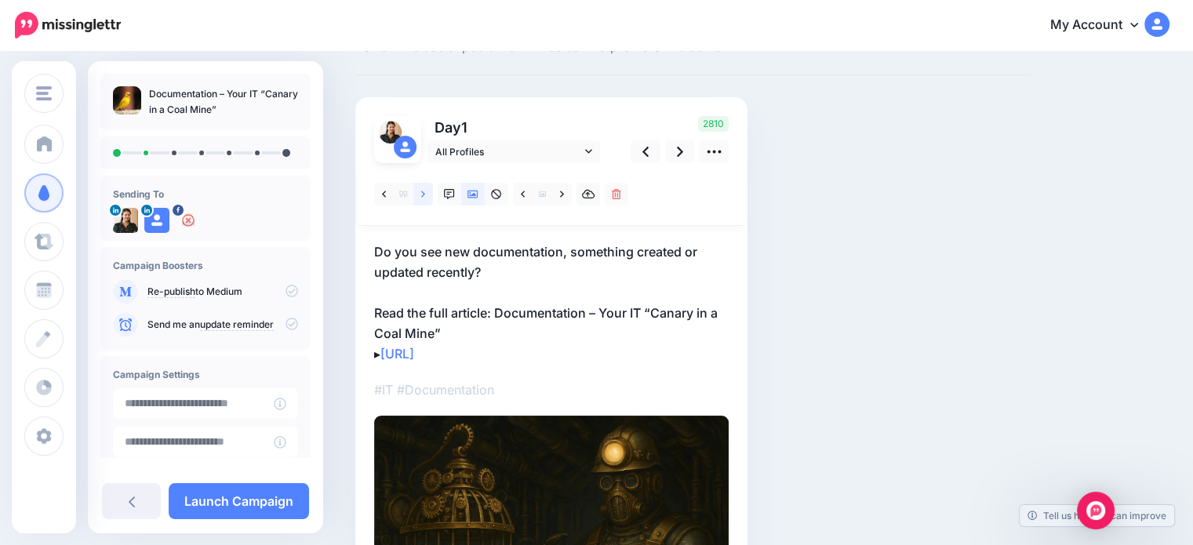
click at [423, 191] on icon at bounding box center [423, 194] width 4 height 6
click at [423, 194] on icon at bounding box center [423, 194] width 4 height 6
click at [421, 189] on icon at bounding box center [423, 194] width 4 height 11
click at [423, 195] on icon at bounding box center [423, 194] width 4 height 6
click at [424, 195] on icon at bounding box center [423, 194] width 4 height 6
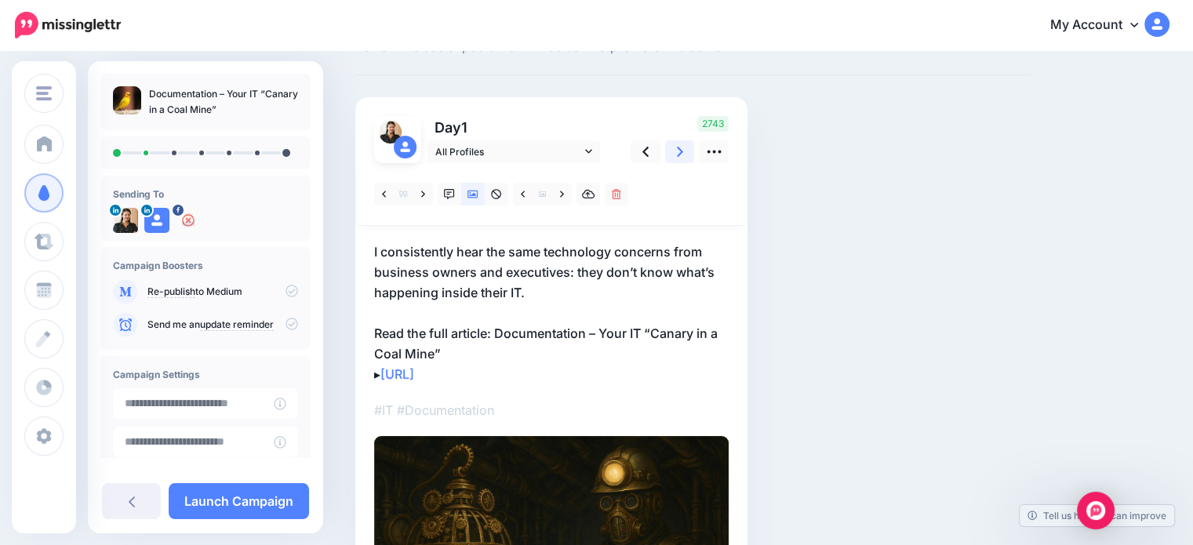
click at [673, 154] on link at bounding box center [680, 151] width 30 height 23
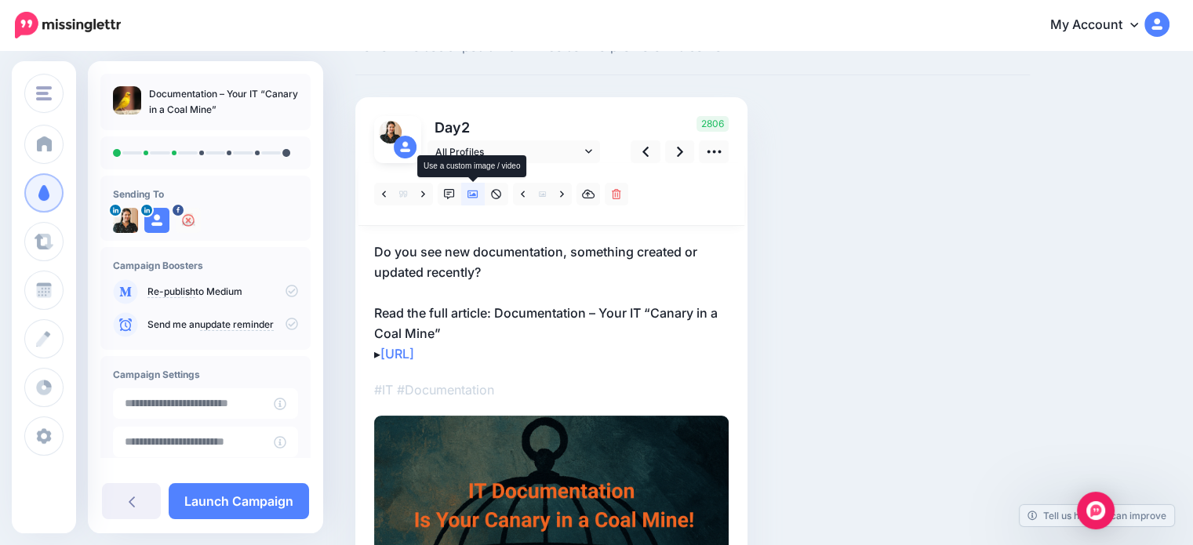
click at [473, 196] on icon at bounding box center [473, 194] width 11 height 11
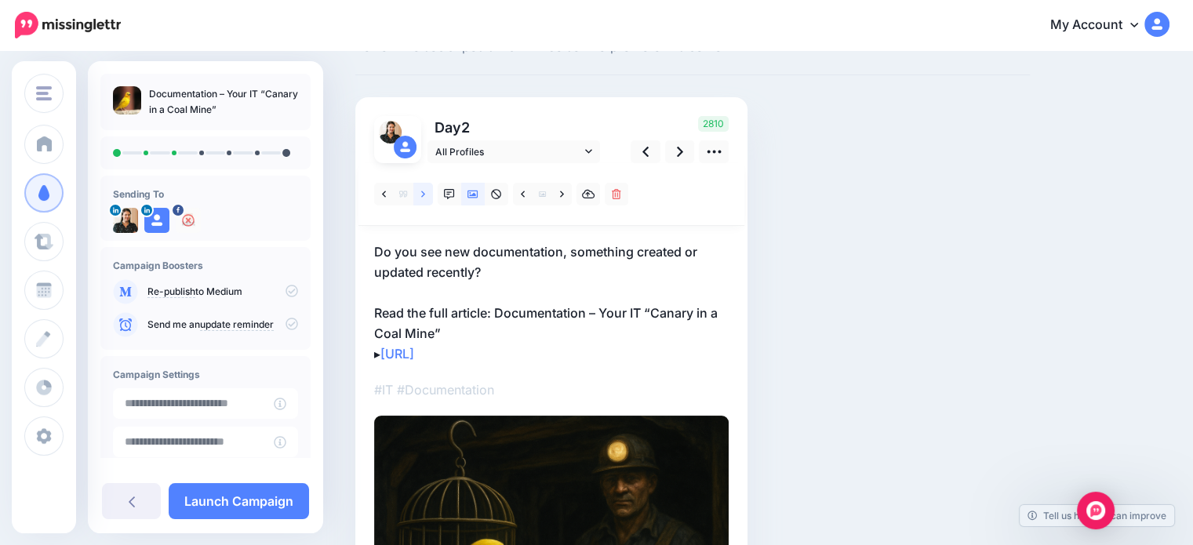
click at [424, 191] on icon at bounding box center [423, 194] width 4 height 11
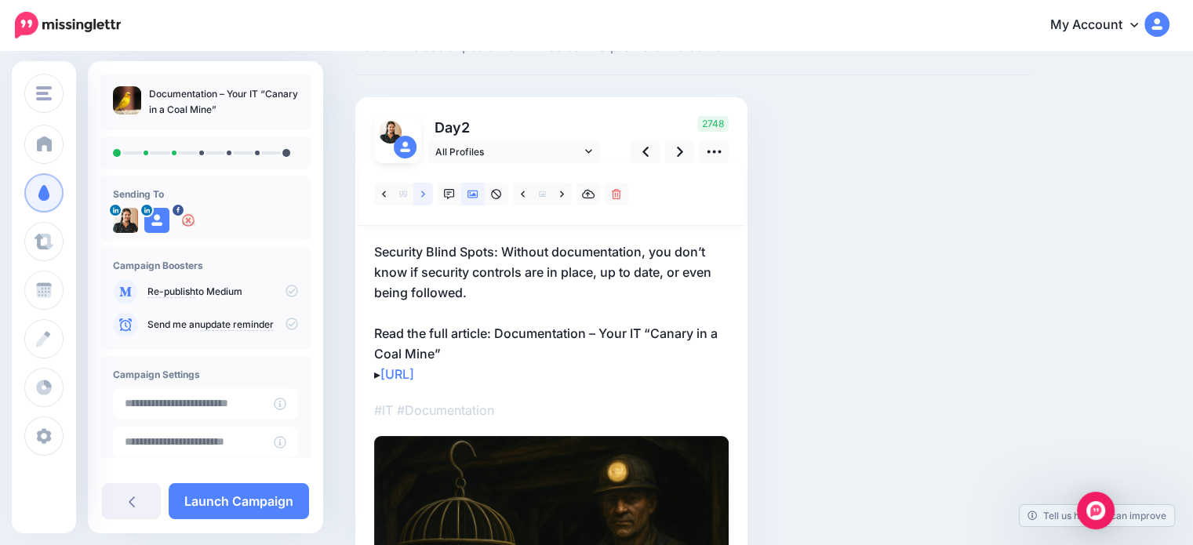
click at [417, 189] on link at bounding box center [423, 194] width 20 height 23
click at [471, 293] on p "So, if your IT team gives you documentation that’s a single page with a list of…" at bounding box center [551, 313] width 355 height 143
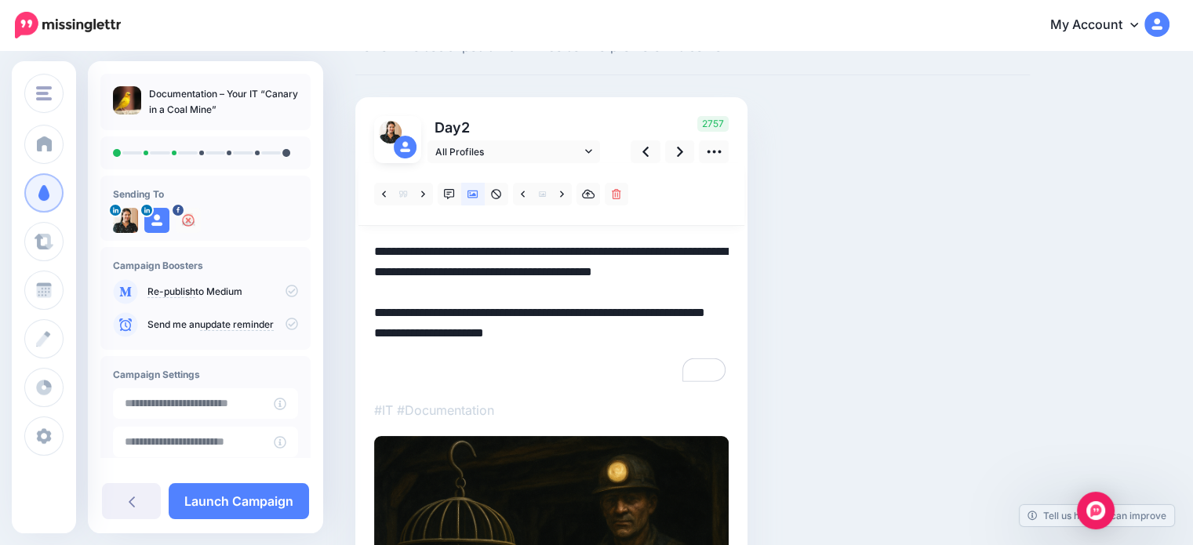
click at [413, 292] on textarea "**********" at bounding box center [551, 313] width 355 height 143
click at [524, 295] on textarea "**********" at bounding box center [551, 313] width 355 height 143
drag, startPoint x: 398, startPoint y: 250, endPoint x: 355, endPoint y: 249, distance: 43.2
click at [355, 249] on div "Day 2 All Profiles 2" at bounding box center [551, 453] width 392 height 712
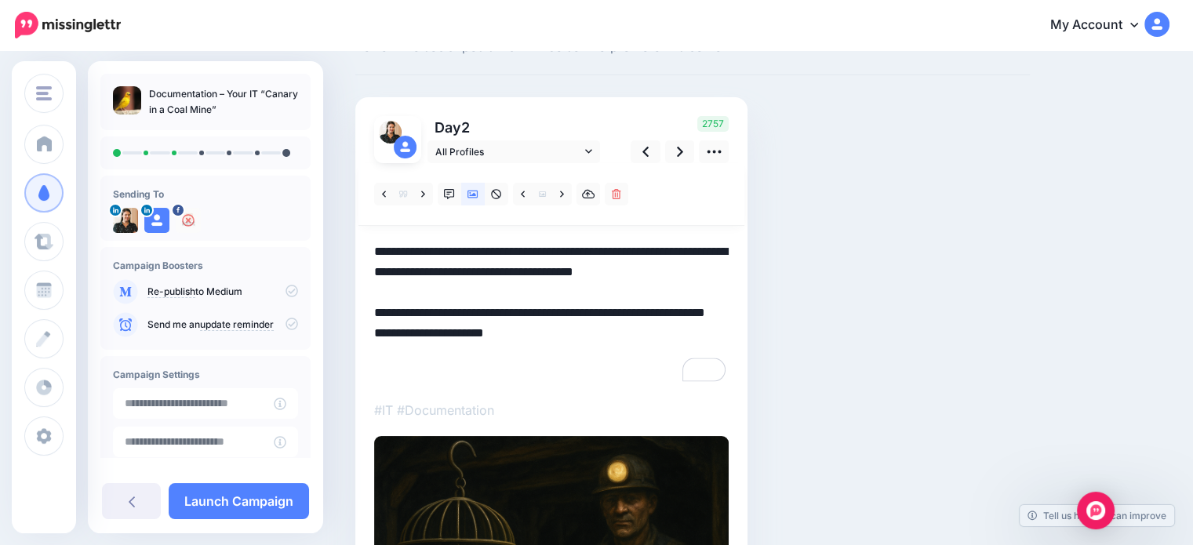
click at [511, 293] on textarea "**********" at bounding box center [551, 313] width 355 height 143
click at [687, 156] on link at bounding box center [680, 151] width 30 height 23
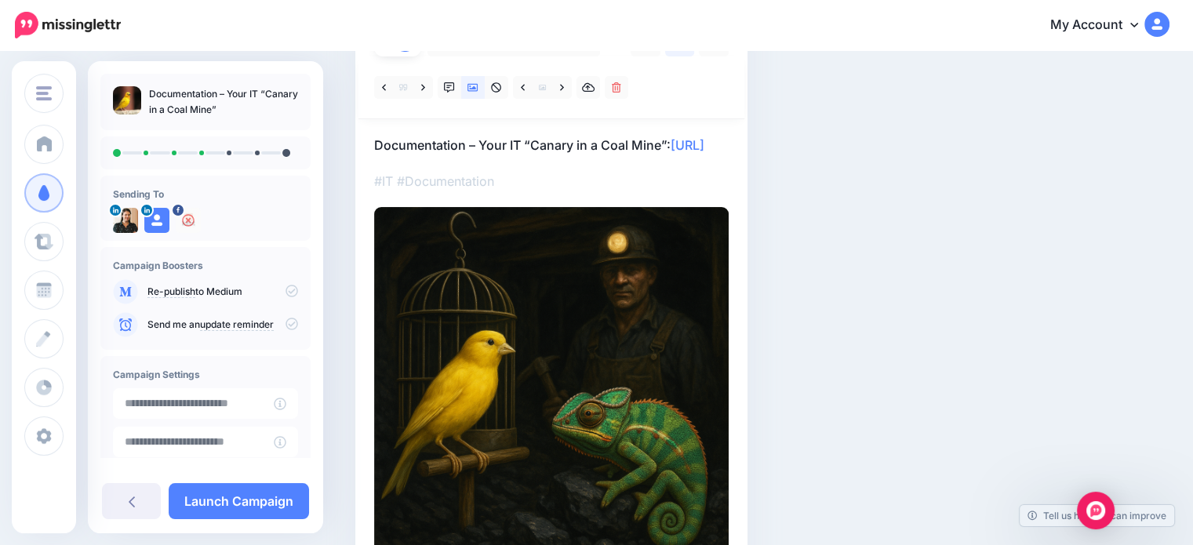
scroll to position [141, 0]
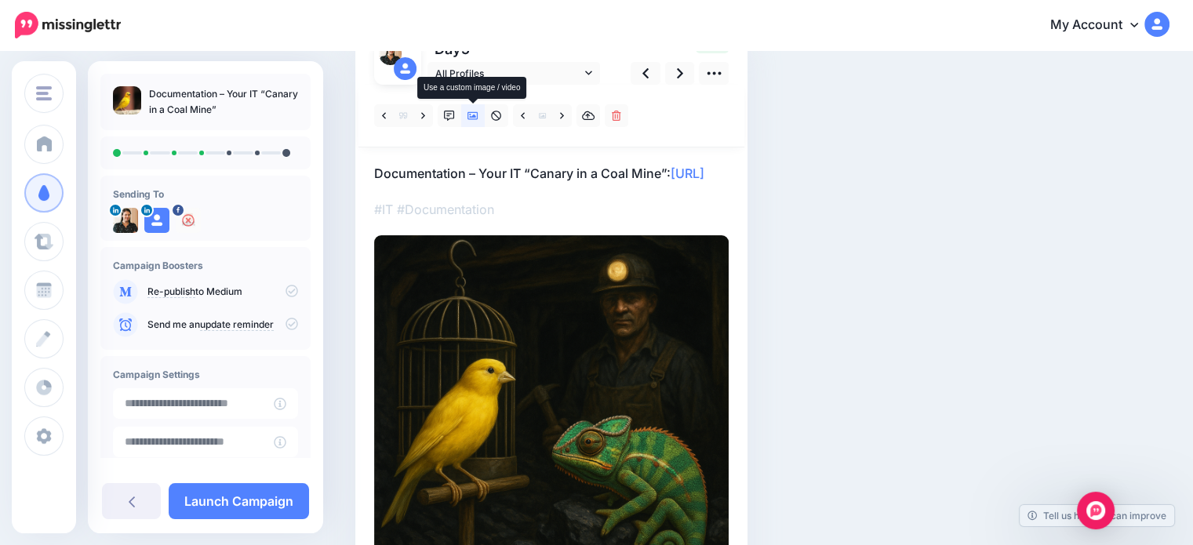
click at [473, 118] on icon at bounding box center [473, 116] width 11 height 8
click at [496, 113] on icon at bounding box center [496, 116] width 11 height 11
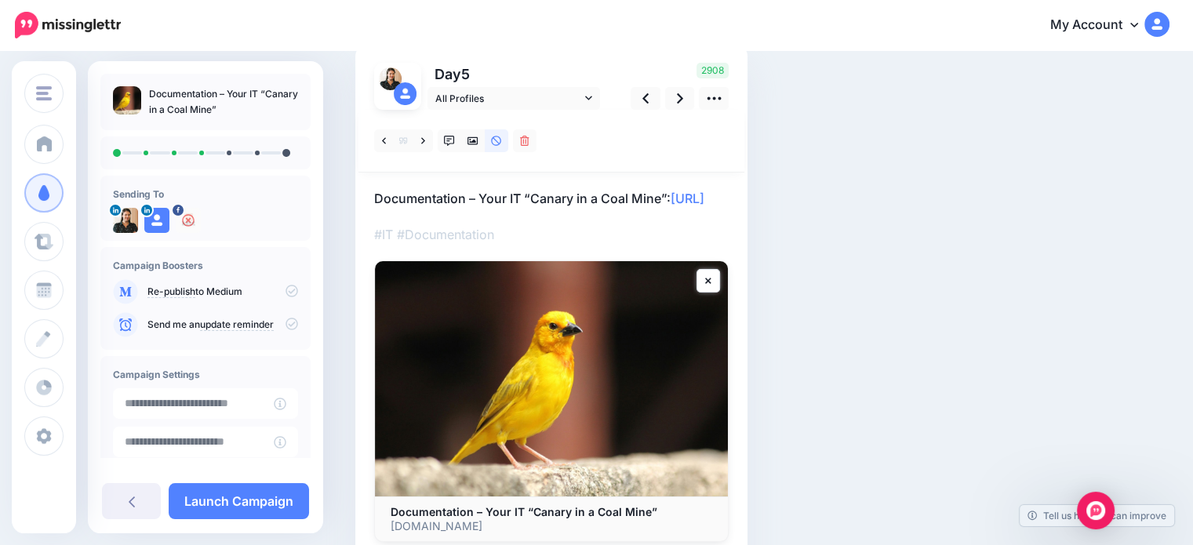
scroll to position [0, 0]
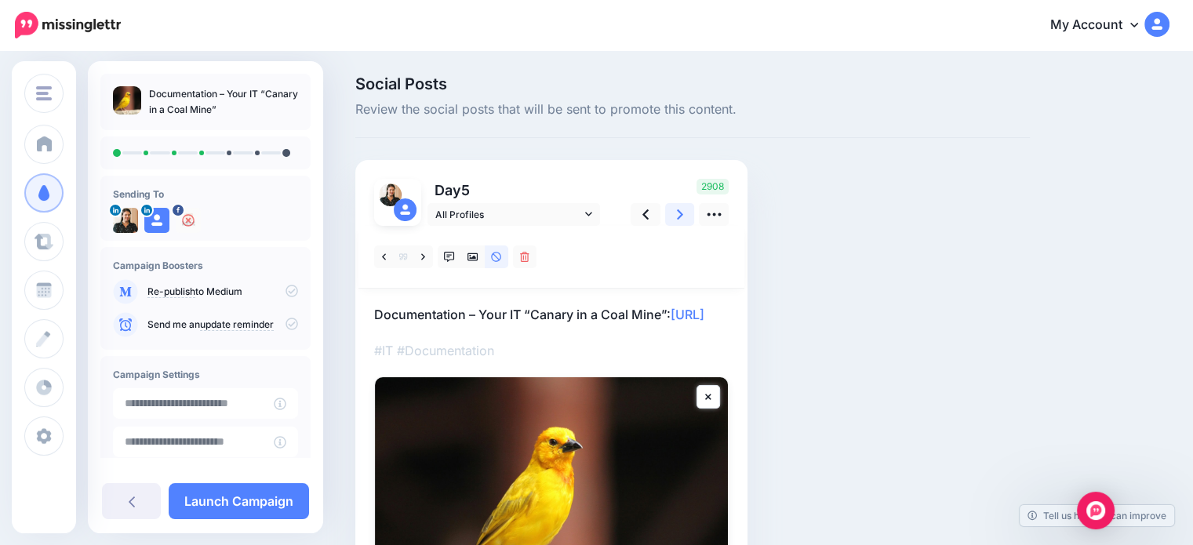
click at [678, 220] on icon at bounding box center [680, 214] width 6 height 16
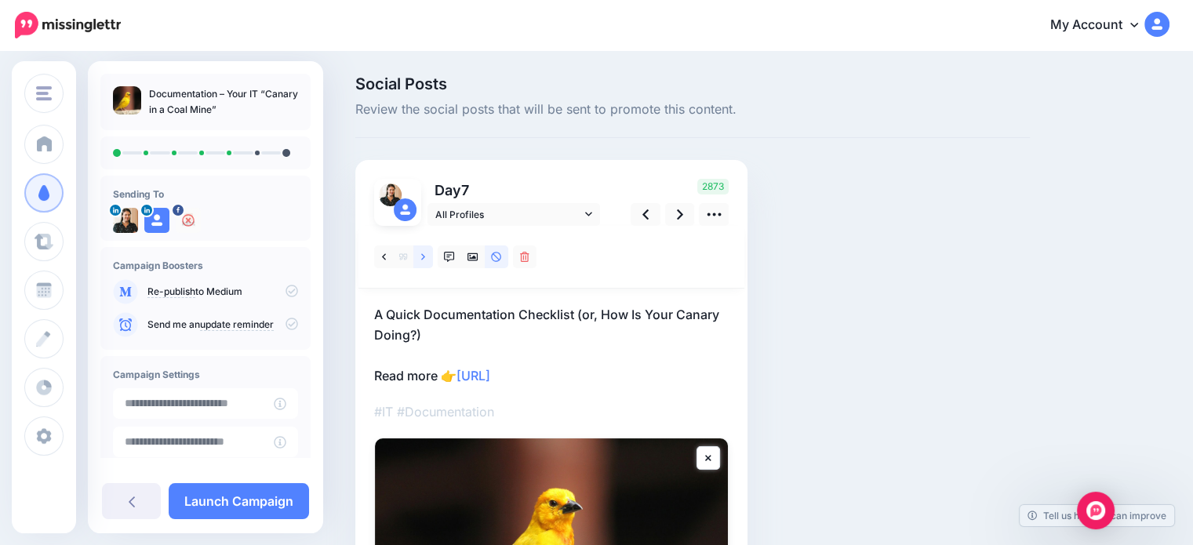
click at [424, 256] on icon at bounding box center [423, 257] width 4 height 11
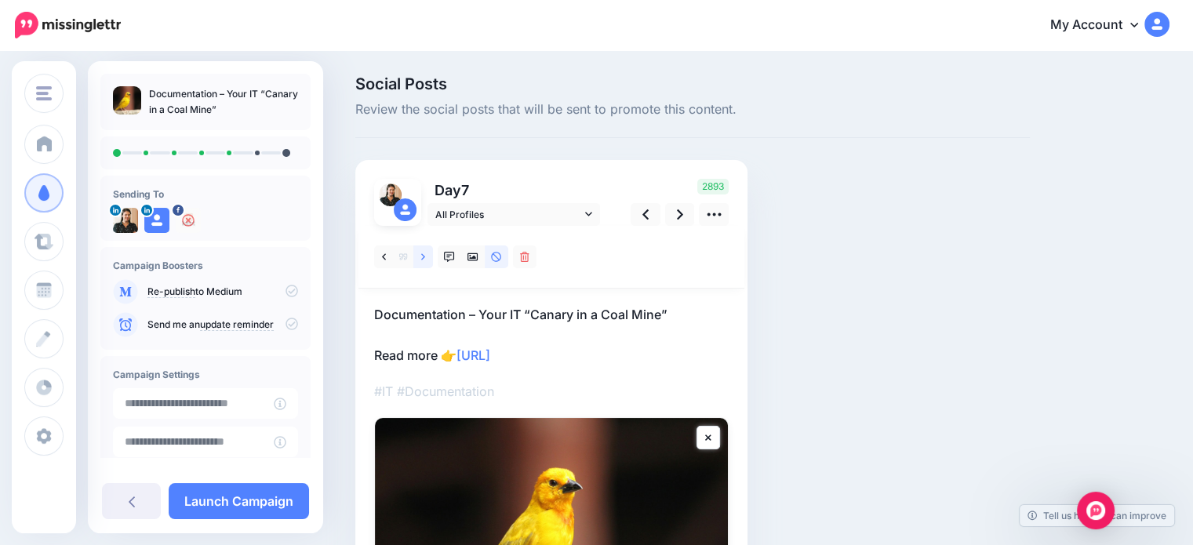
click at [424, 253] on icon at bounding box center [423, 257] width 4 height 11
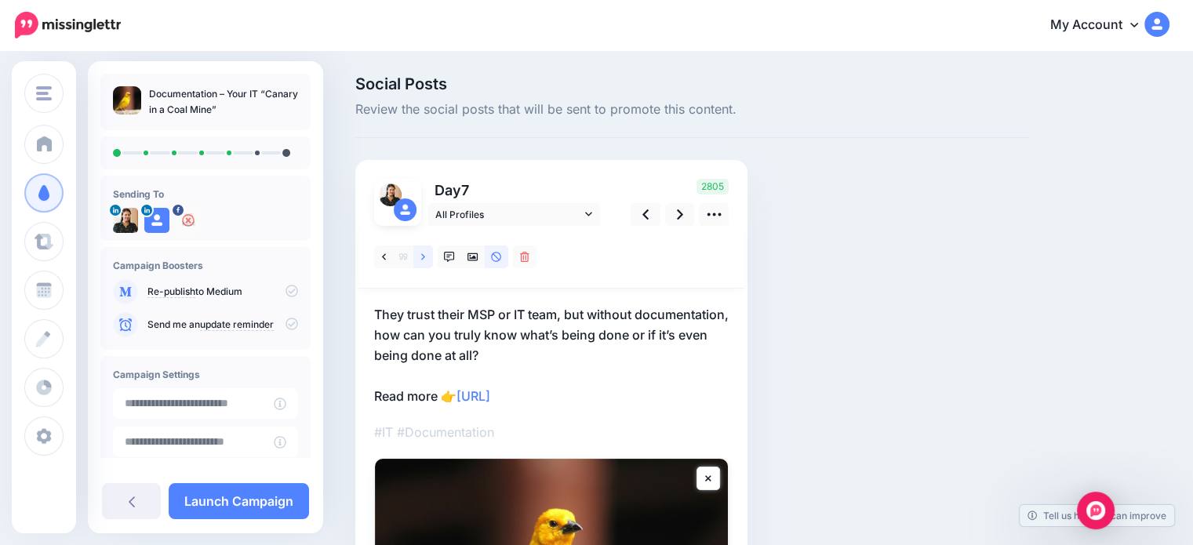
click at [426, 255] on link at bounding box center [423, 257] width 20 height 23
click at [439, 334] on p "Lost Trust: If your MSP or IT team can’t show you documentation, how do you kno…" at bounding box center [551, 355] width 355 height 102
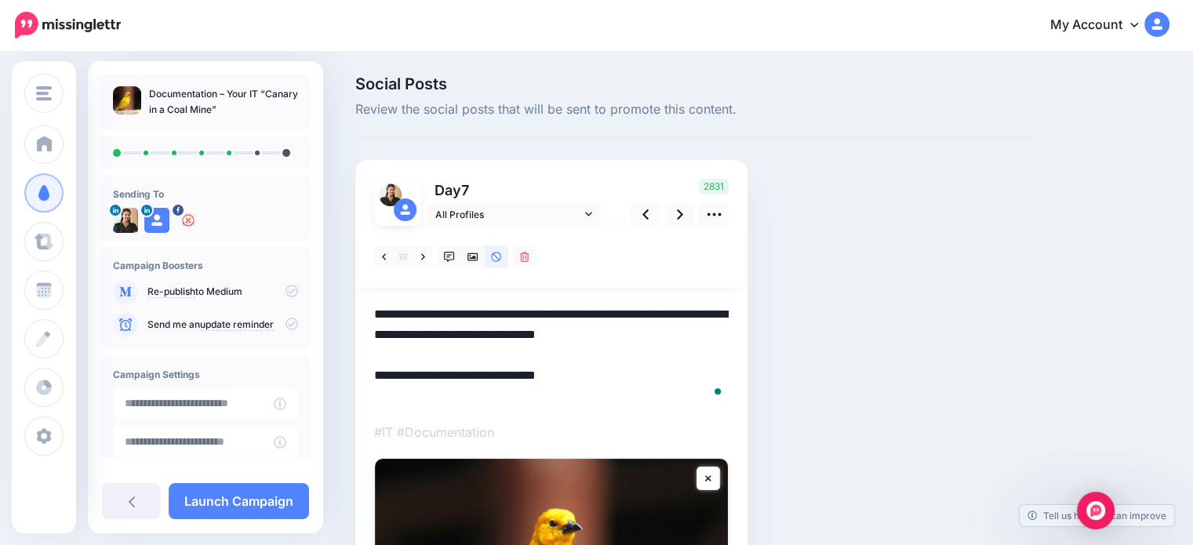
click at [409, 344] on textarea "**********" at bounding box center [551, 355] width 355 height 102
drag, startPoint x: 402, startPoint y: 358, endPoint x: 373, endPoint y: 304, distance: 62.5
click at [373, 304] on div "Day 7 All Profiles" at bounding box center [551, 459] width 392 height 599
paste textarea "To enrich screen reader interactions, please activate Accessibility in Grammarl…"
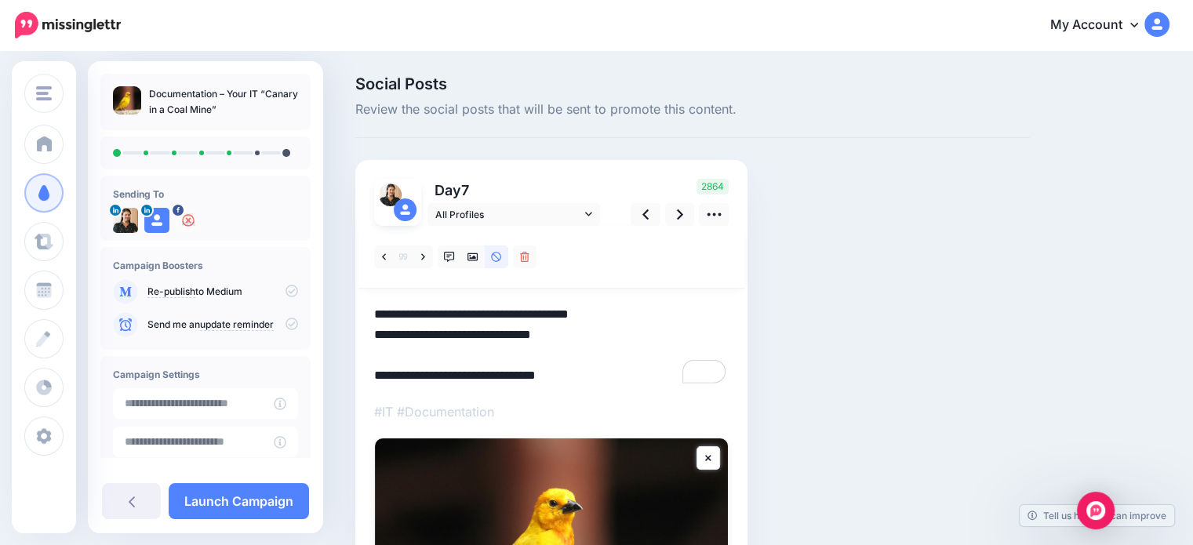
click at [537, 313] on textarea "**********" at bounding box center [551, 345] width 355 height 82
click at [620, 322] on textarea "**********" at bounding box center [551, 345] width 355 height 82
click at [591, 311] on textarea "**********" at bounding box center [551, 345] width 355 height 82
click at [586, 340] on textarea "**********" at bounding box center [551, 345] width 355 height 82
click at [471, 259] on icon at bounding box center [473, 257] width 11 height 11
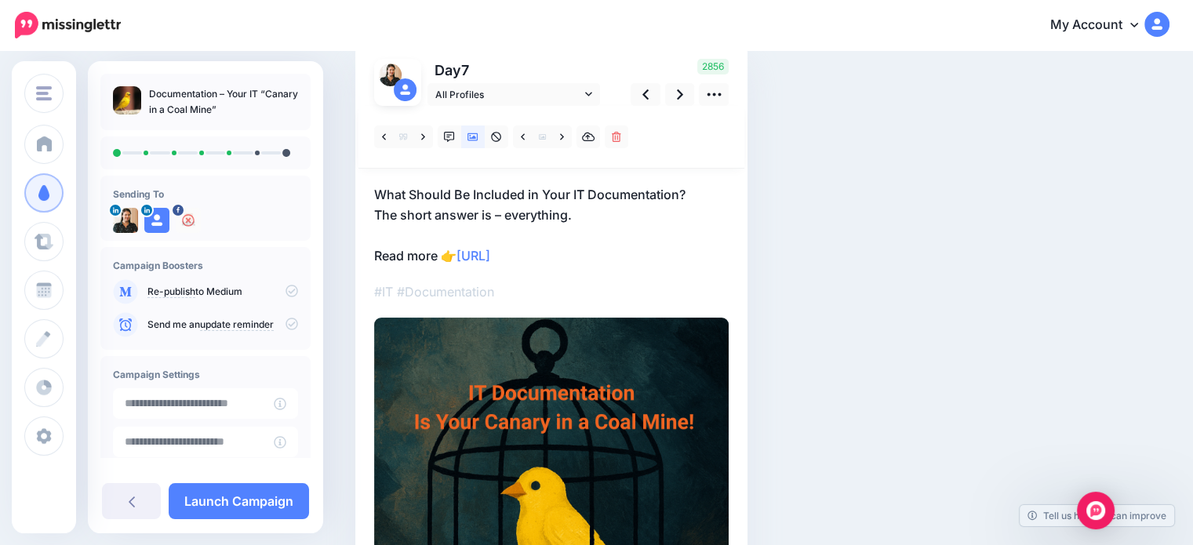
scroll to position [78, 0]
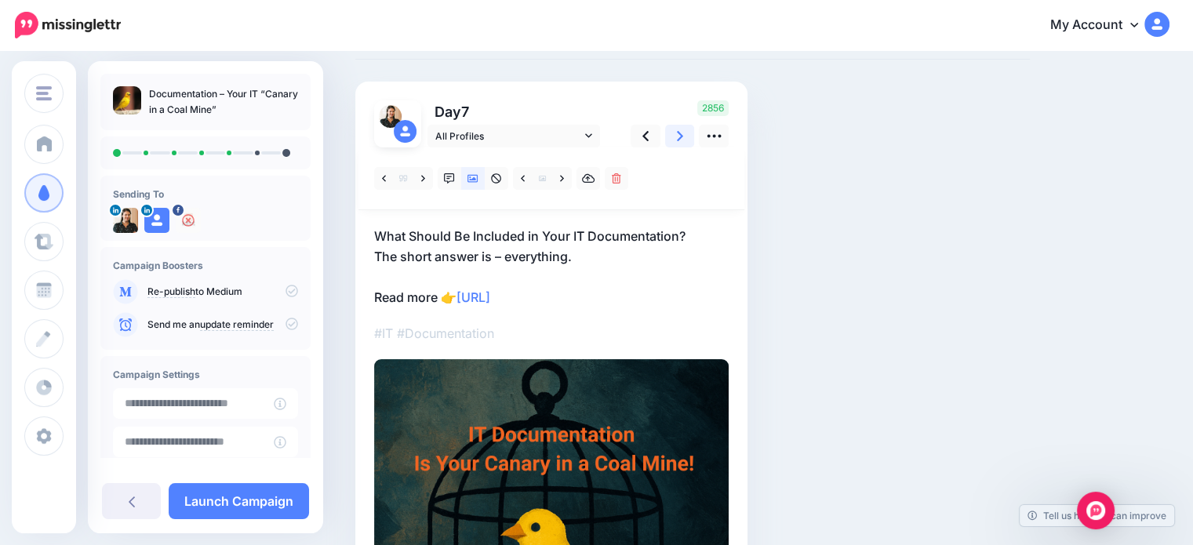
click at [672, 137] on link at bounding box center [680, 136] width 30 height 23
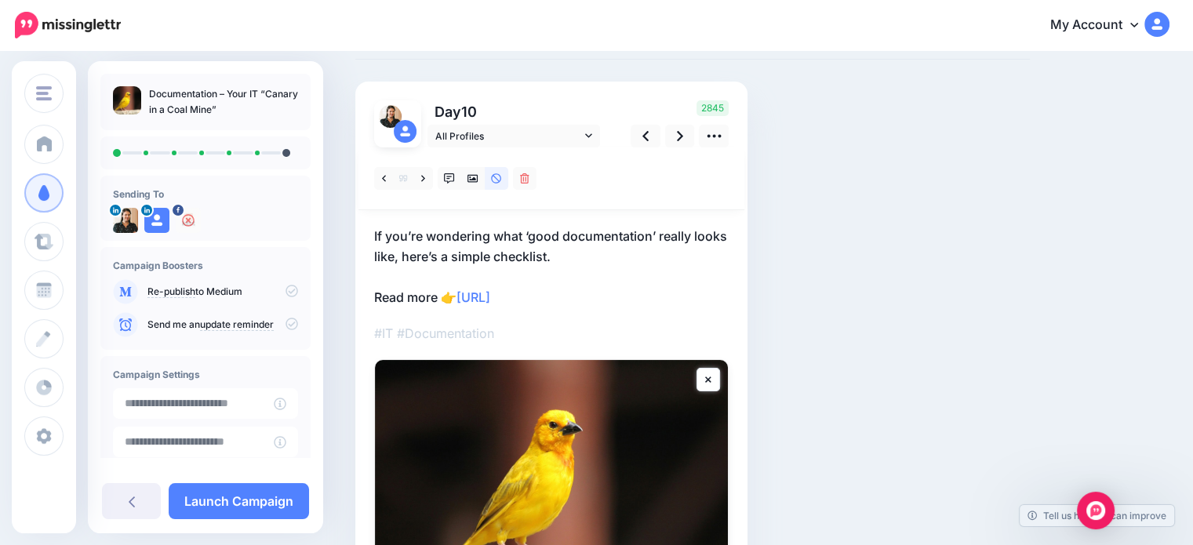
click at [564, 235] on p "If you’re wondering what ‘good documentation’ really looks like, here’s a simpl…" at bounding box center [551, 267] width 355 height 82
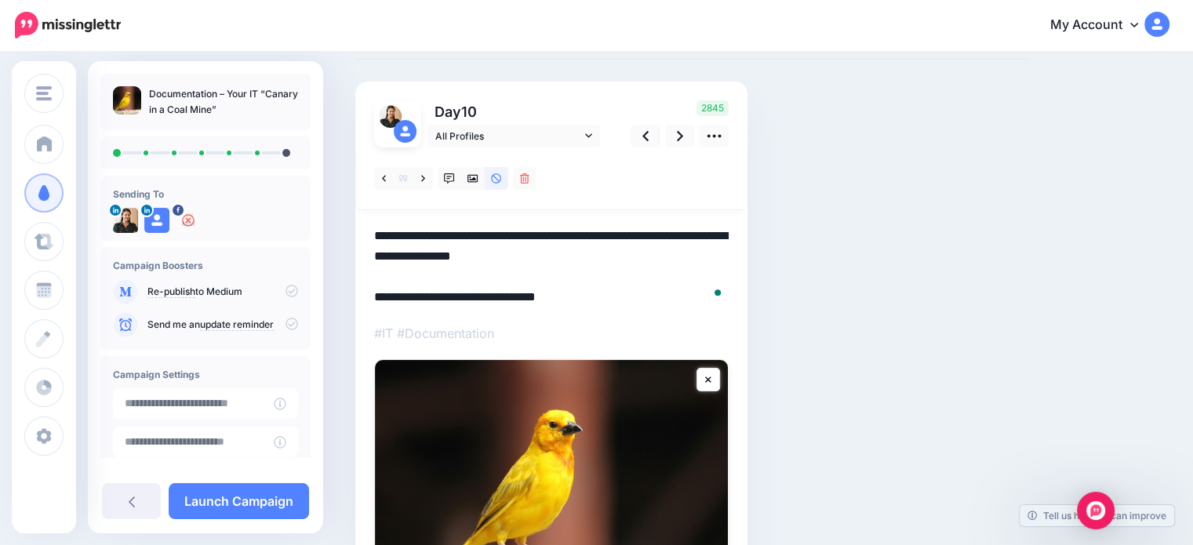
click at [564, 235] on textarea "**********" at bounding box center [551, 267] width 355 height 82
click at [673, 136] on link at bounding box center [680, 136] width 30 height 23
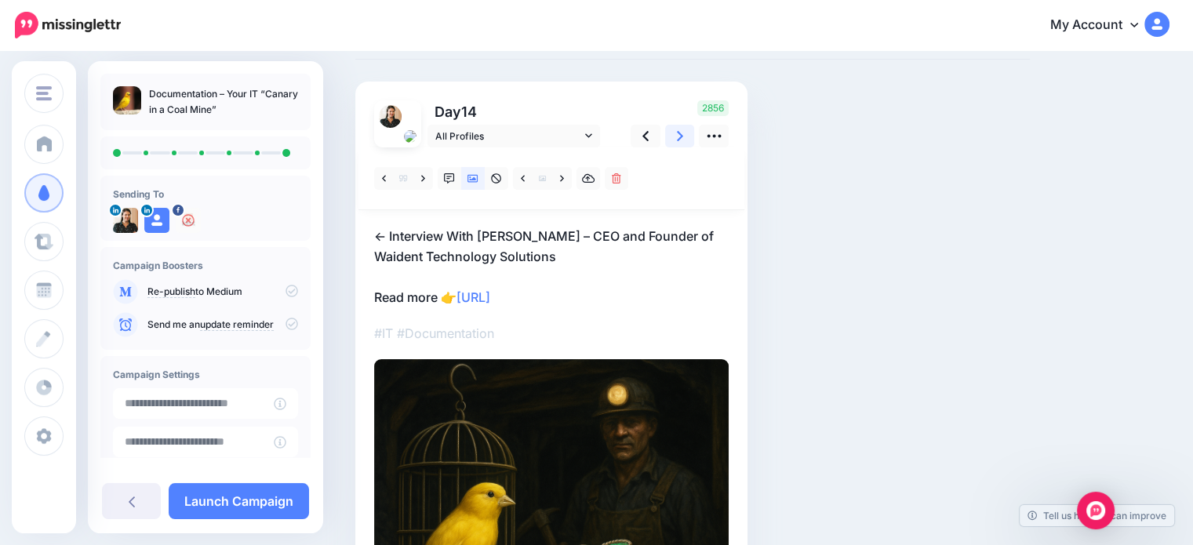
scroll to position [0, 0]
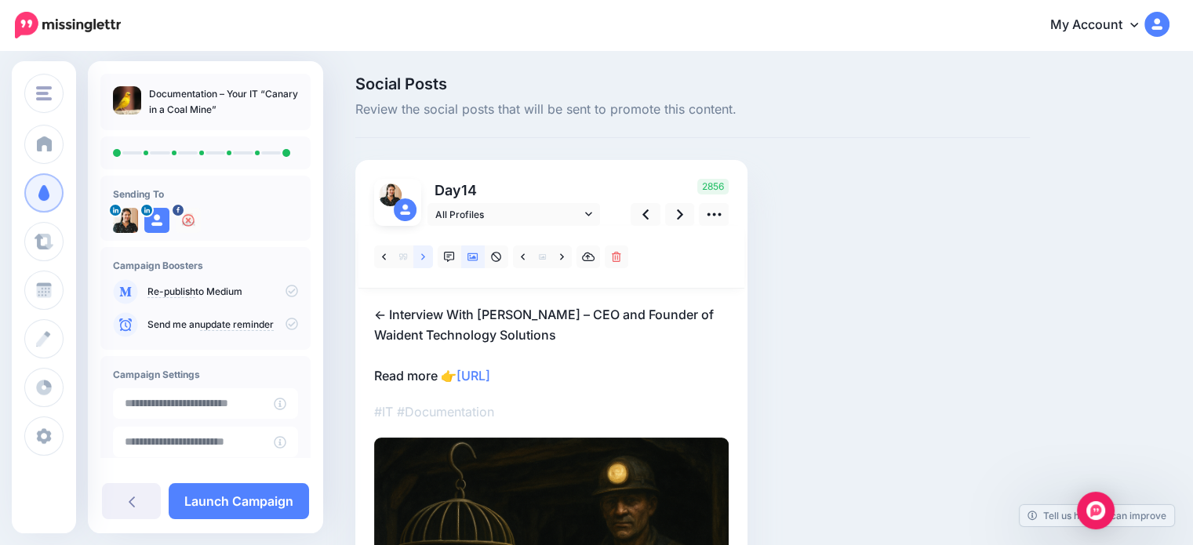
click at [423, 256] on icon at bounding box center [423, 256] width 4 height 6
click at [419, 319] on p "Do you see new documentation, something created or updated recently? Read more …" at bounding box center [551, 345] width 355 height 82
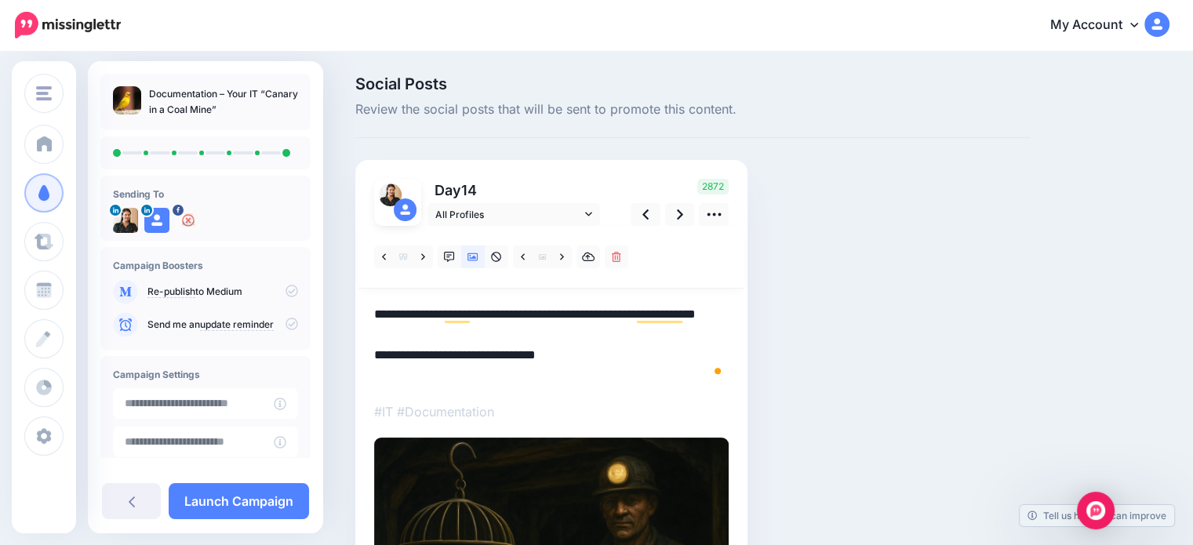
drag, startPoint x: 372, startPoint y: 314, endPoint x: 500, endPoint y: 338, distance: 130.2
click at [537, 341] on div "Day 14 All Profiles" at bounding box center [551, 485] width 392 height 651
drag, startPoint x: 487, startPoint y: 335, endPoint x: 346, endPoint y: 304, distance: 144.6
click at [346, 304] on div "Social Posts Review the social posts that will be sent to promote this content.…" at bounding box center [693, 467] width 698 height 782
paste textarea "**********"
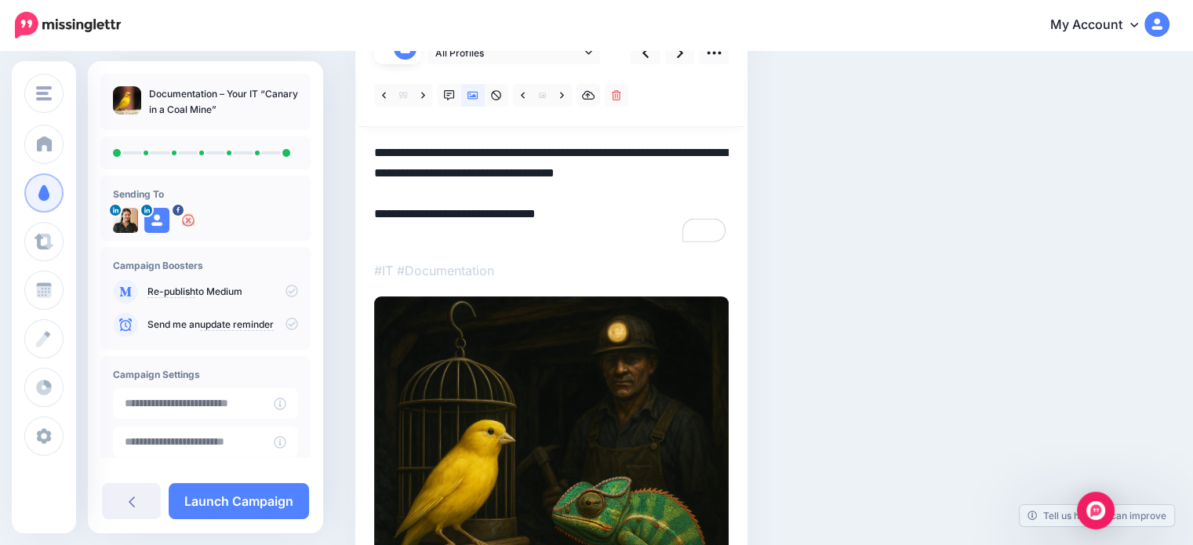
scroll to position [78, 0]
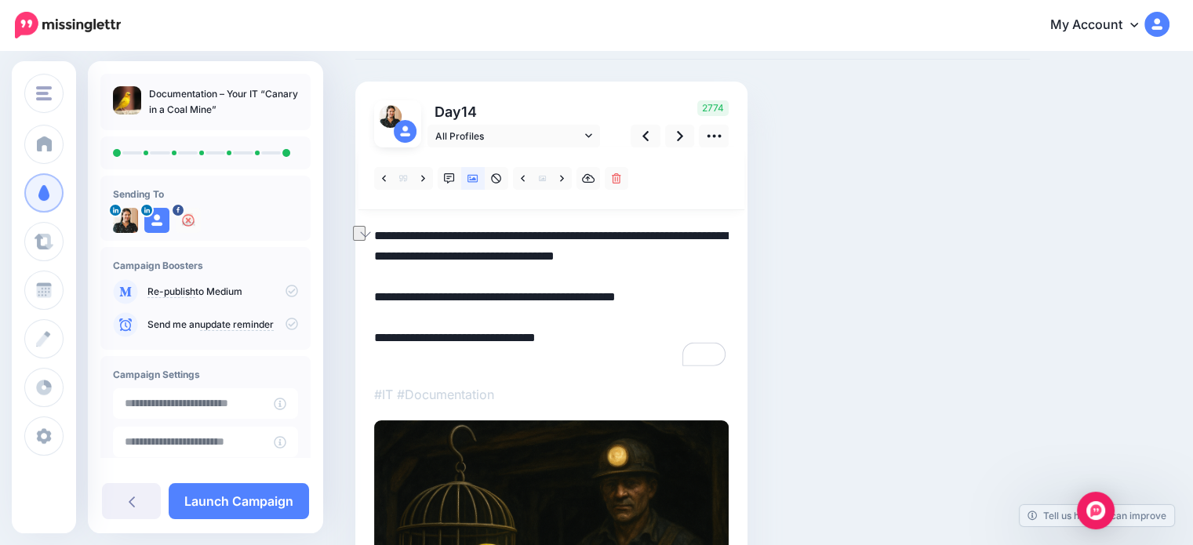
drag, startPoint x: 373, startPoint y: 357, endPoint x: 425, endPoint y: 369, distance: 53.3
click at [442, 360] on textarea "**********" at bounding box center [551, 297] width 355 height 143
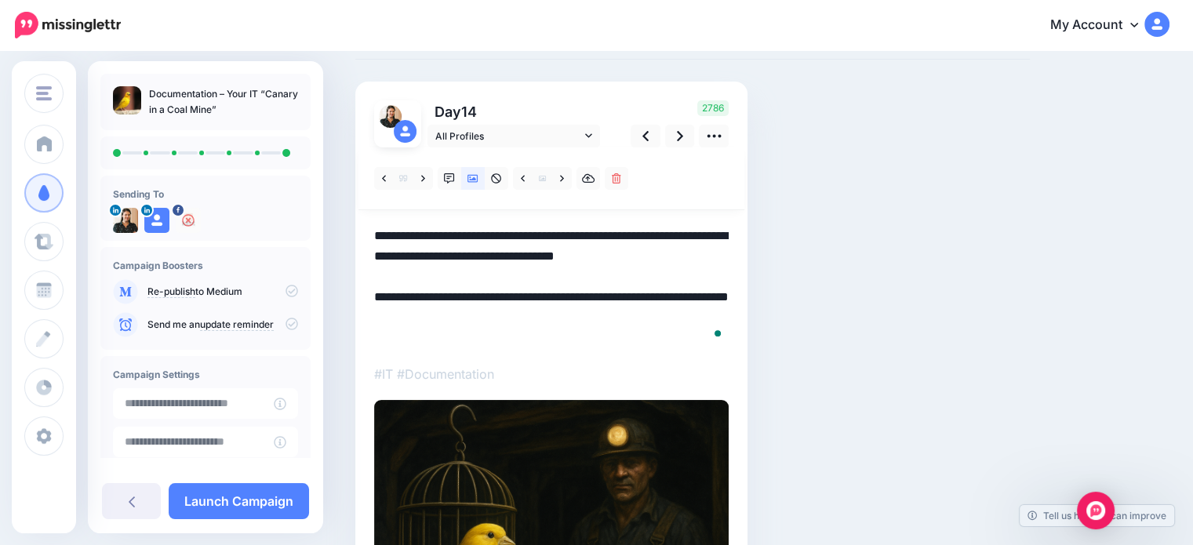
click at [506, 285] on textarea "**********" at bounding box center [551, 287] width 355 height 122
type textarea "**********"
click at [681, 138] on icon at bounding box center [680, 136] width 6 height 16
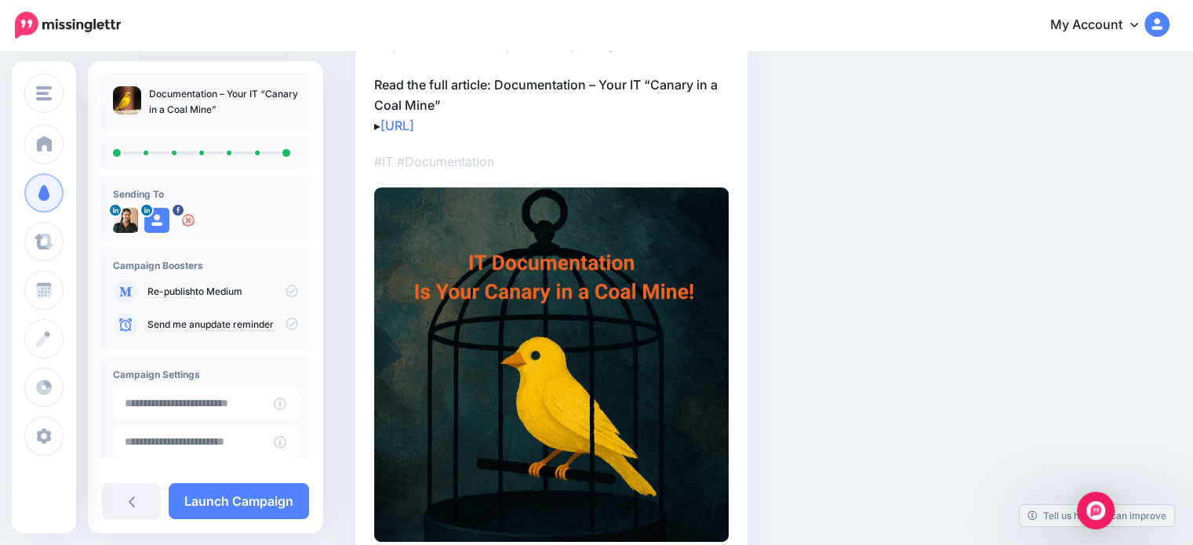
scroll to position [0, 0]
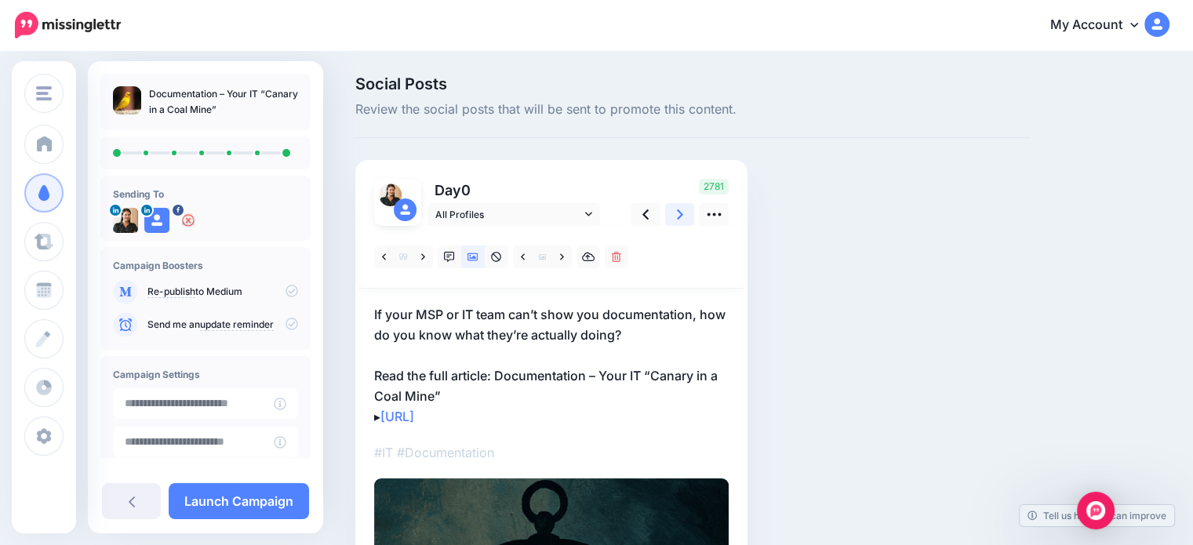
click at [676, 204] on link at bounding box center [680, 214] width 30 height 23
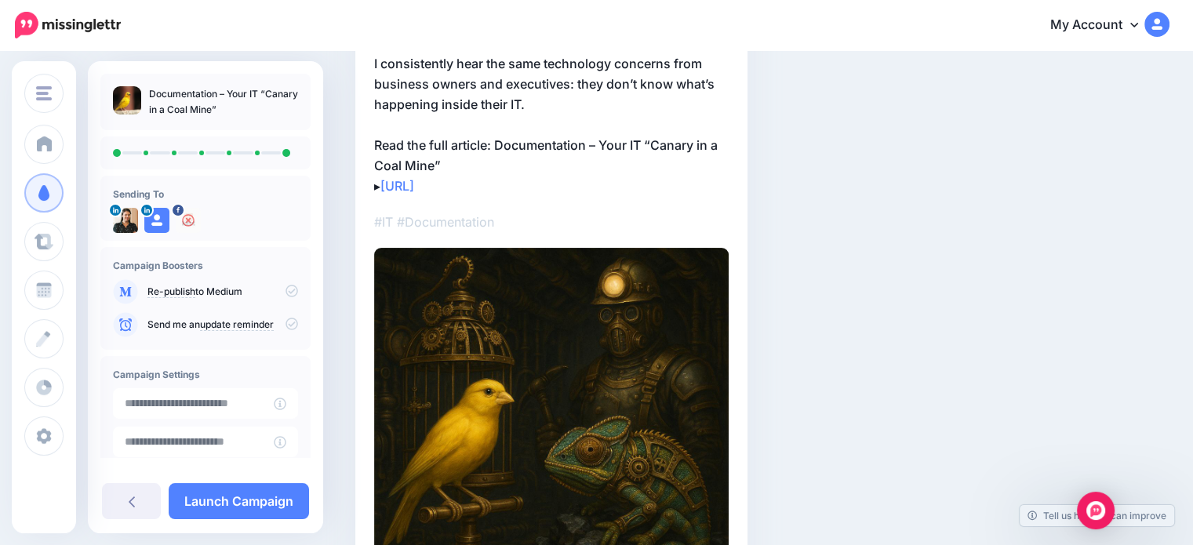
scroll to position [78, 0]
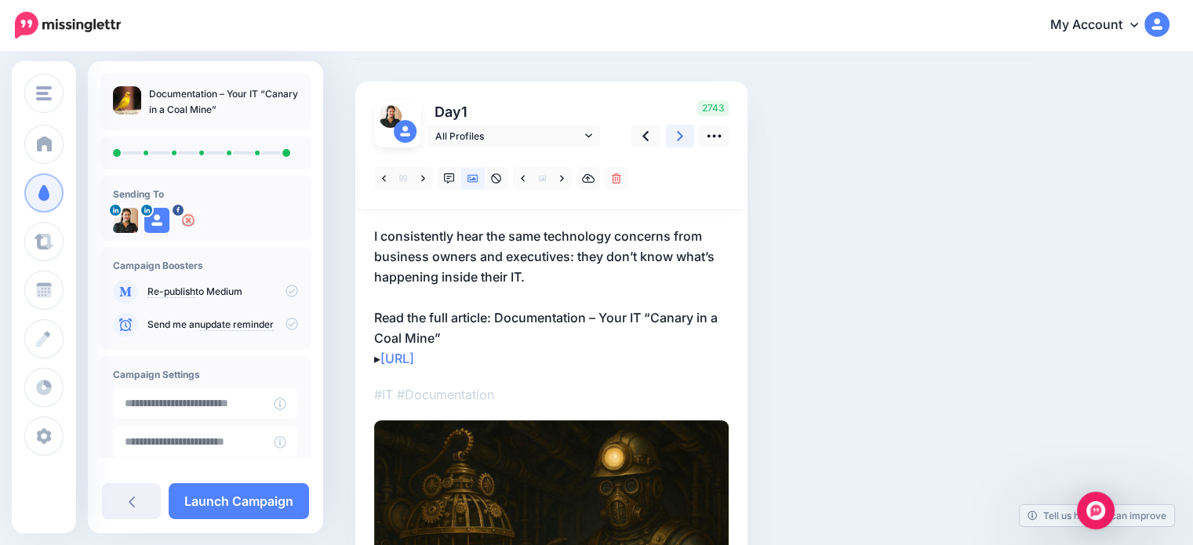
click at [677, 140] on icon at bounding box center [680, 136] width 6 height 16
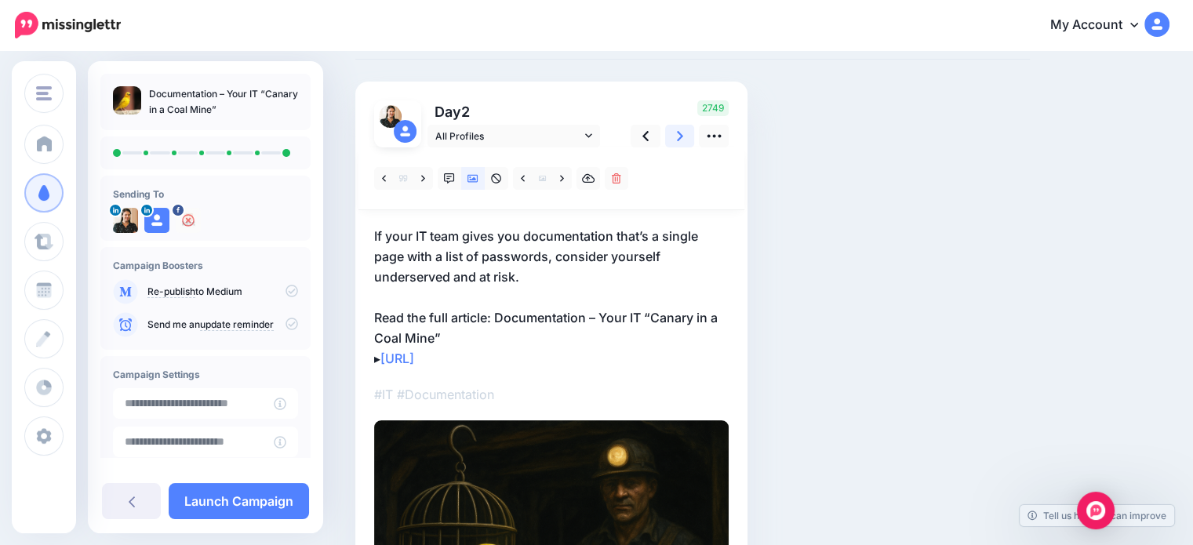
click at [678, 138] on icon at bounding box center [680, 136] width 6 height 10
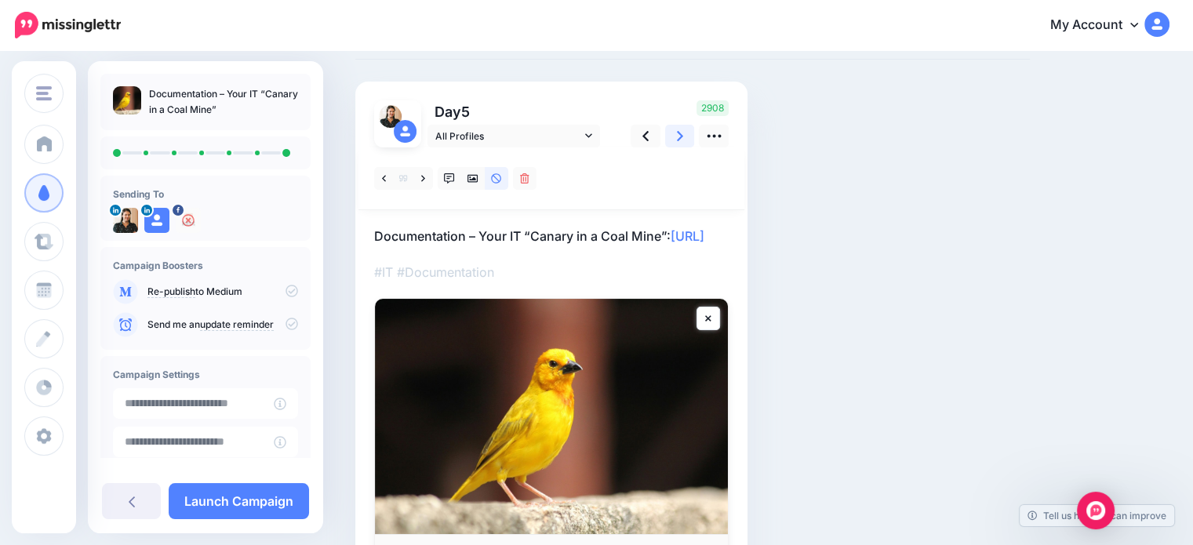
click at [677, 143] on icon at bounding box center [680, 136] width 6 height 16
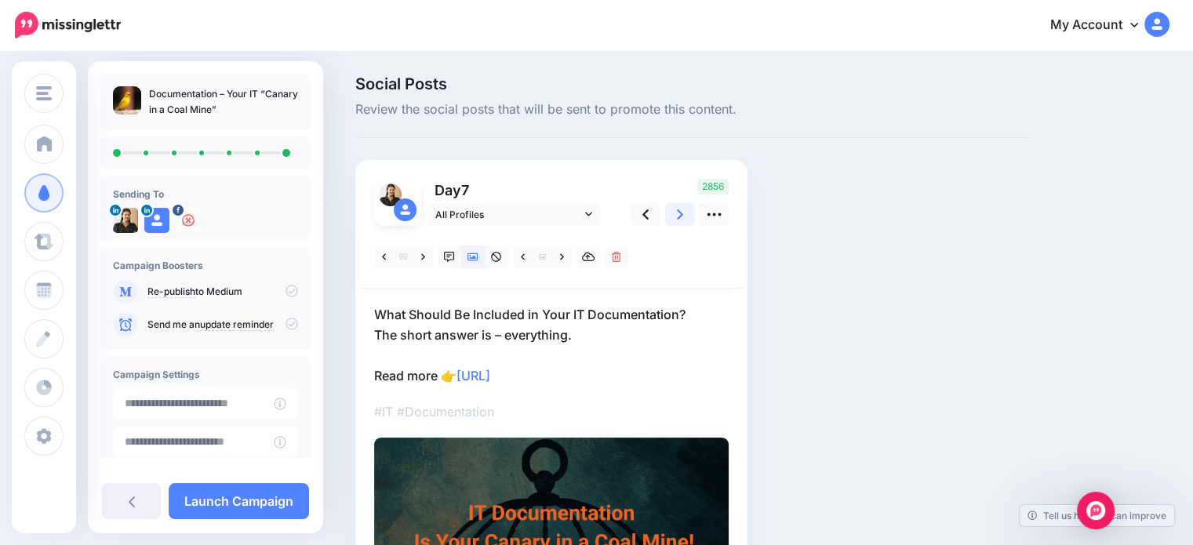
click at [676, 219] on link at bounding box center [680, 214] width 30 height 23
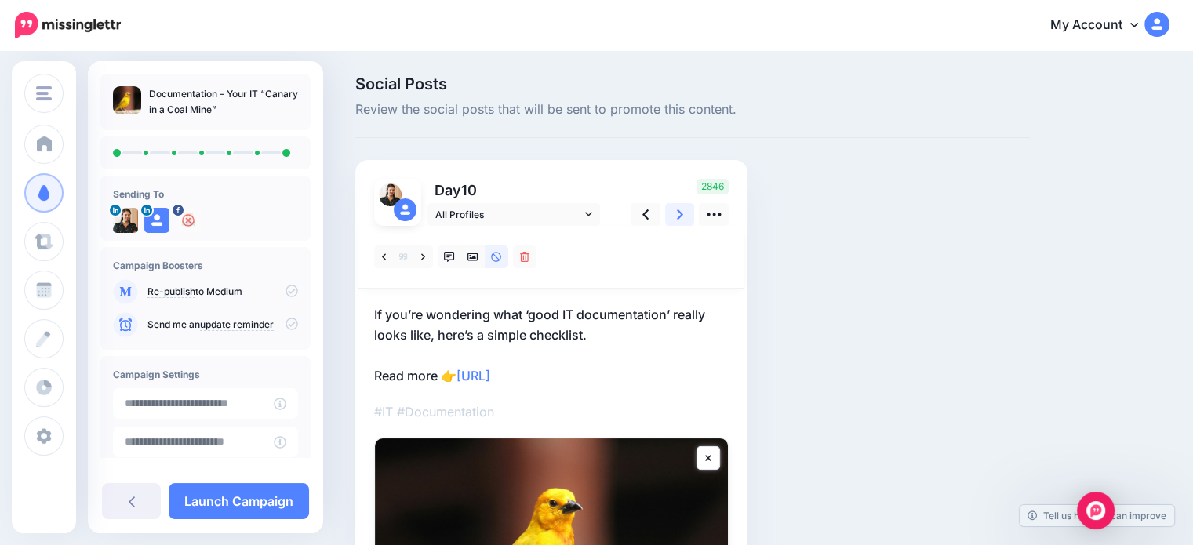
click at [681, 217] on icon at bounding box center [680, 214] width 6 height 16
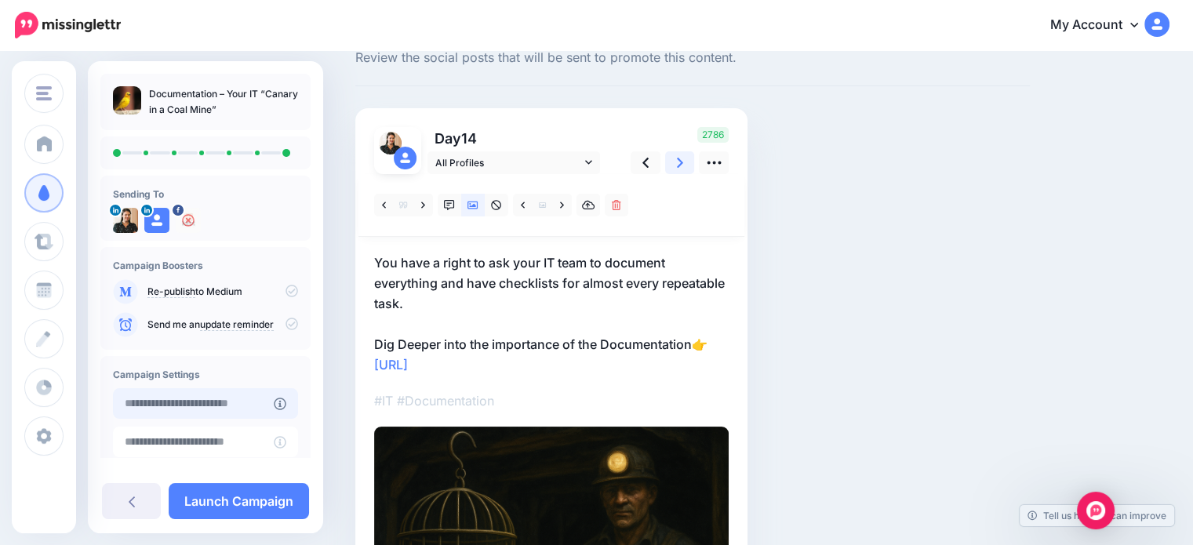
scroll to position [78, 0]
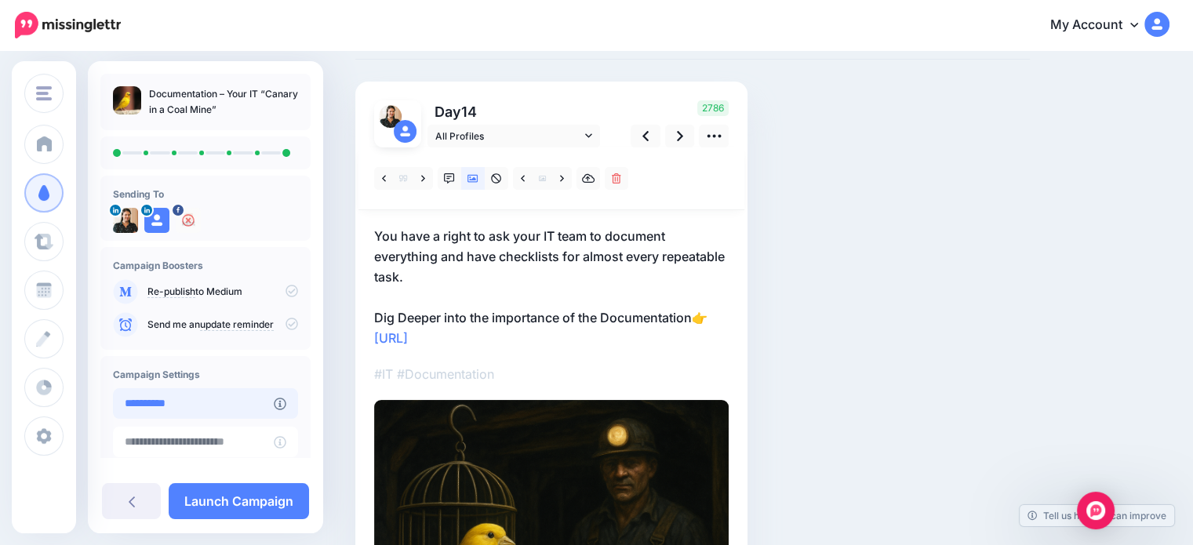
click at [226, 400] on input "**********" at bounding box center [193, 403] width 161 height 31
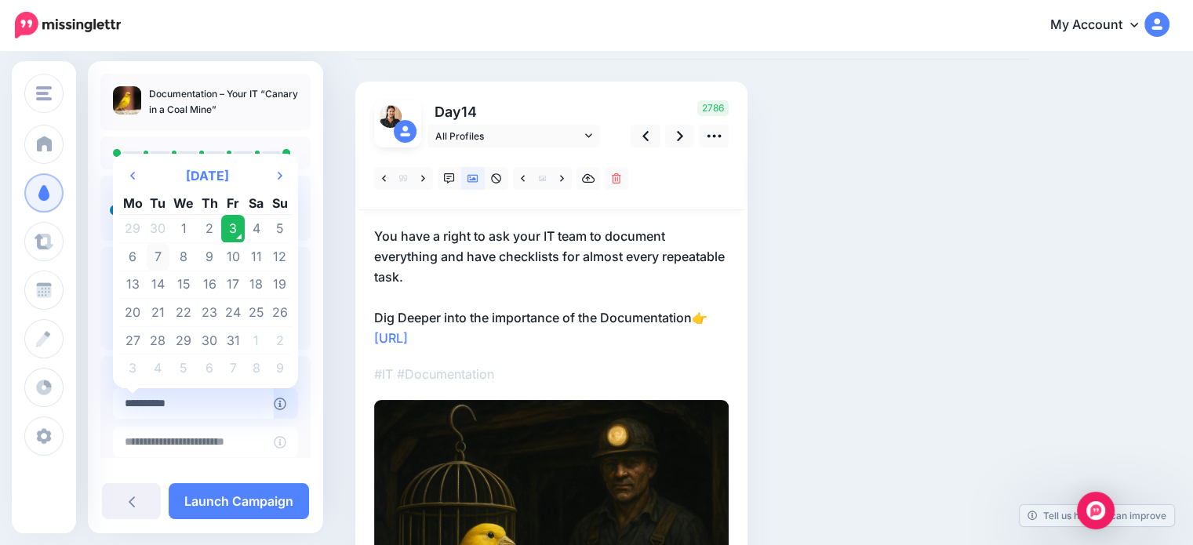
click at [157, 260] on td "7" at bounding box center [159, 257] width 24 height 28
type input "**********"
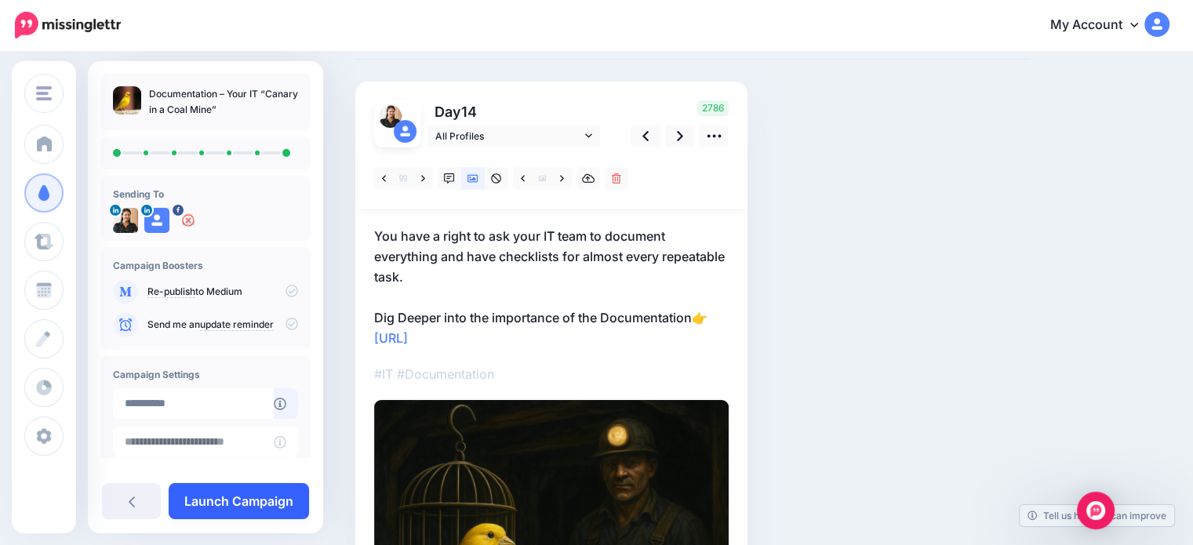
click at [227, 501] on link "Launch Campaign" at bounding box center [239, 501] width 140 height 36
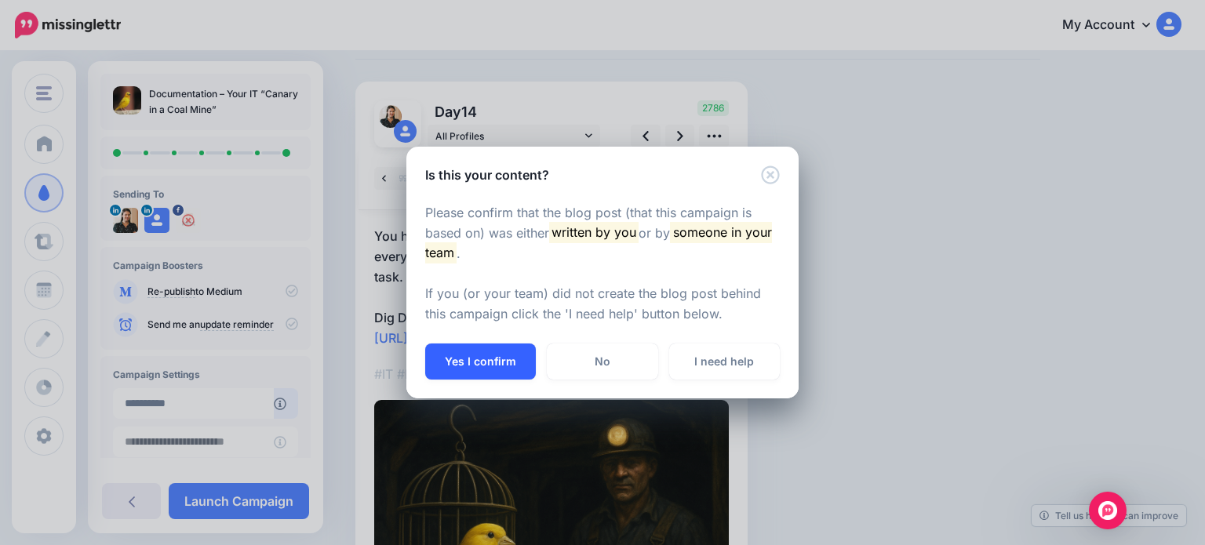
click at [481, 357] on button "Yes I confirm" at bounding box center [480, 362] width 111 height 36
